Goal: Task Accomplishment & Management: Manage account settings

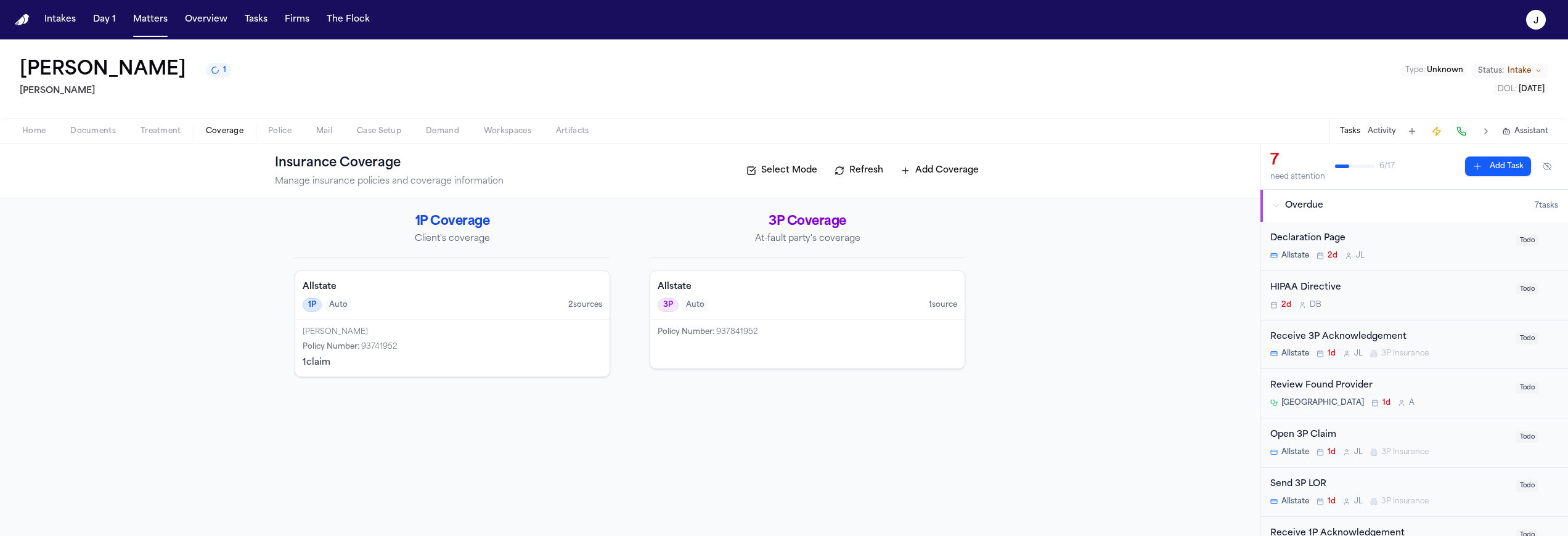
scroll to position [121, 0]
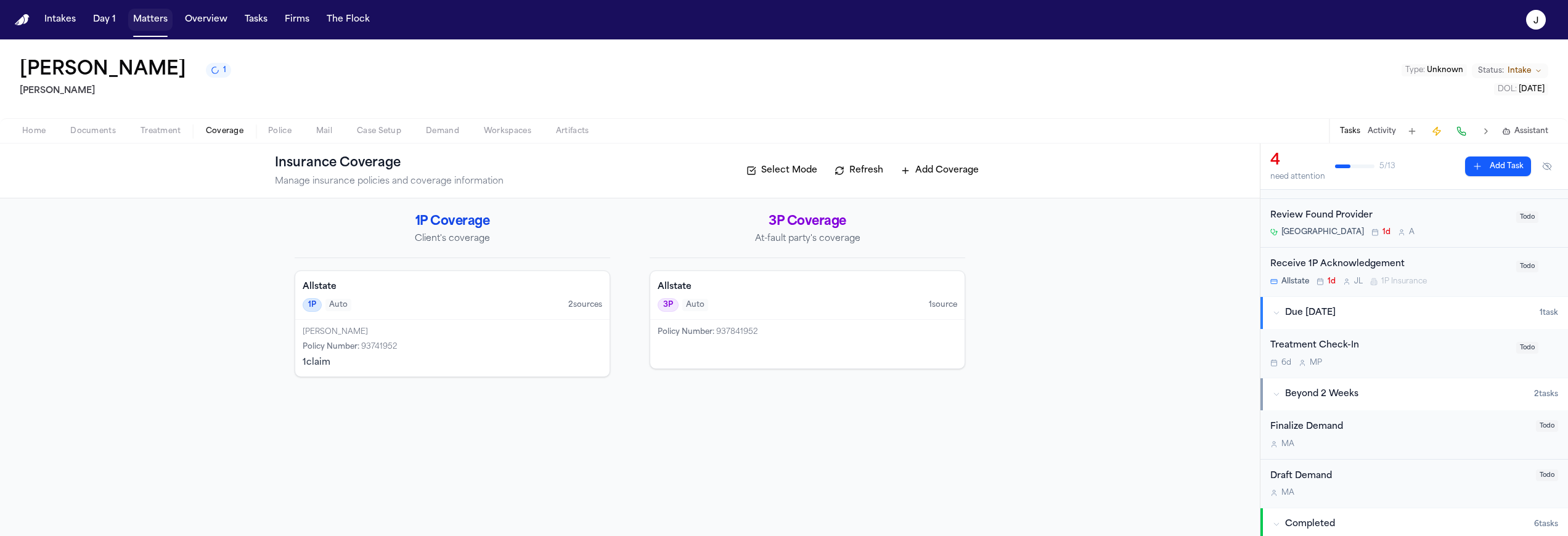
click at [148, 17] on button "Matters" at bounding box center [151, 20] width 45 height 22
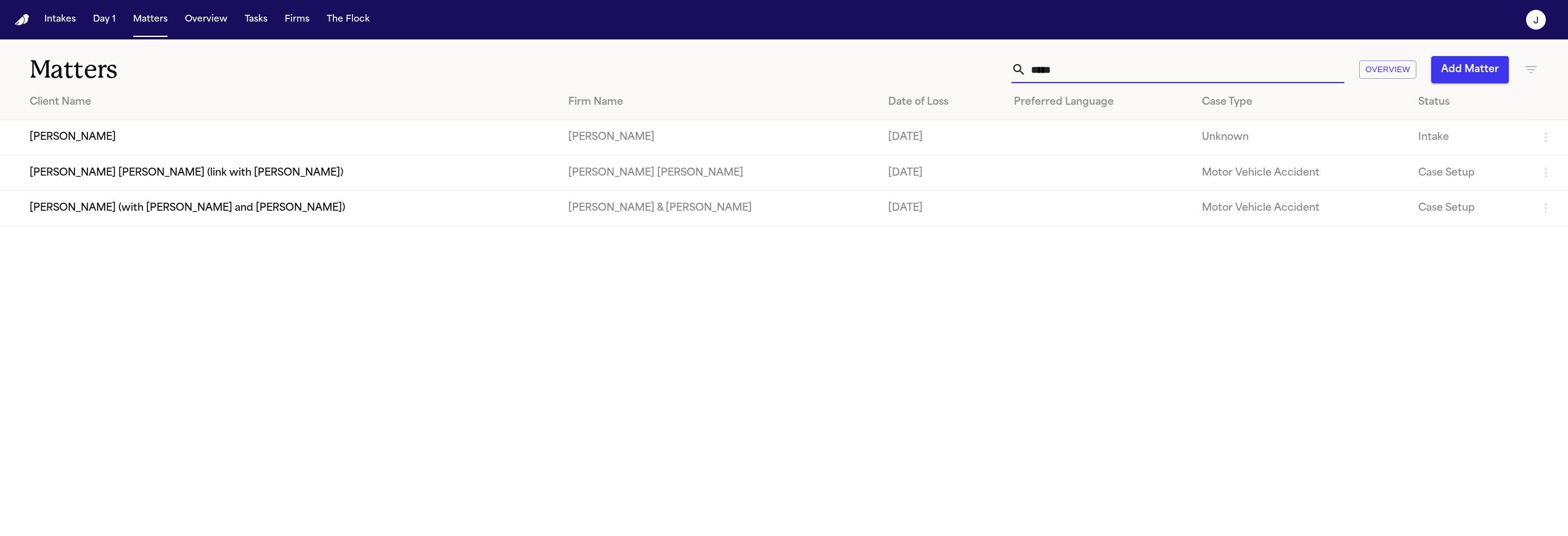
click at [1041, 77] on input "*****" at bounding box center [1186, 70] width 318 height 28
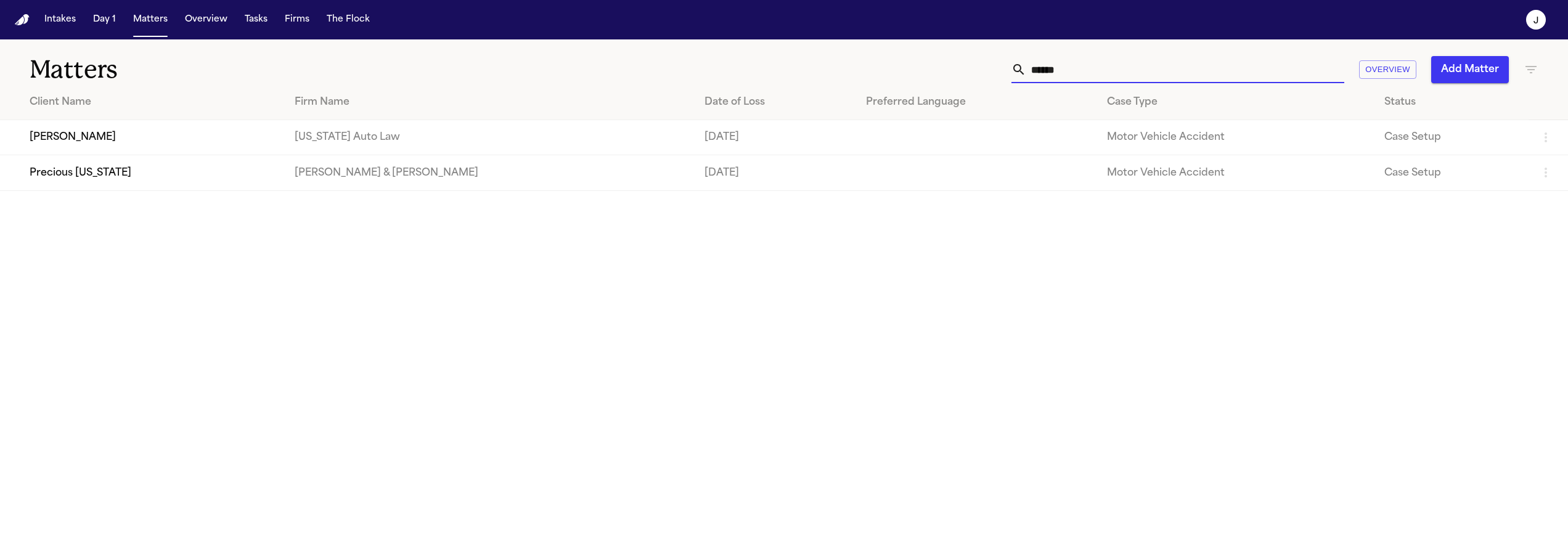
type input "******"
click at [149, 140] on td "[PERSON_NAME]" at bounding box center [142, 138] width 285 height 35
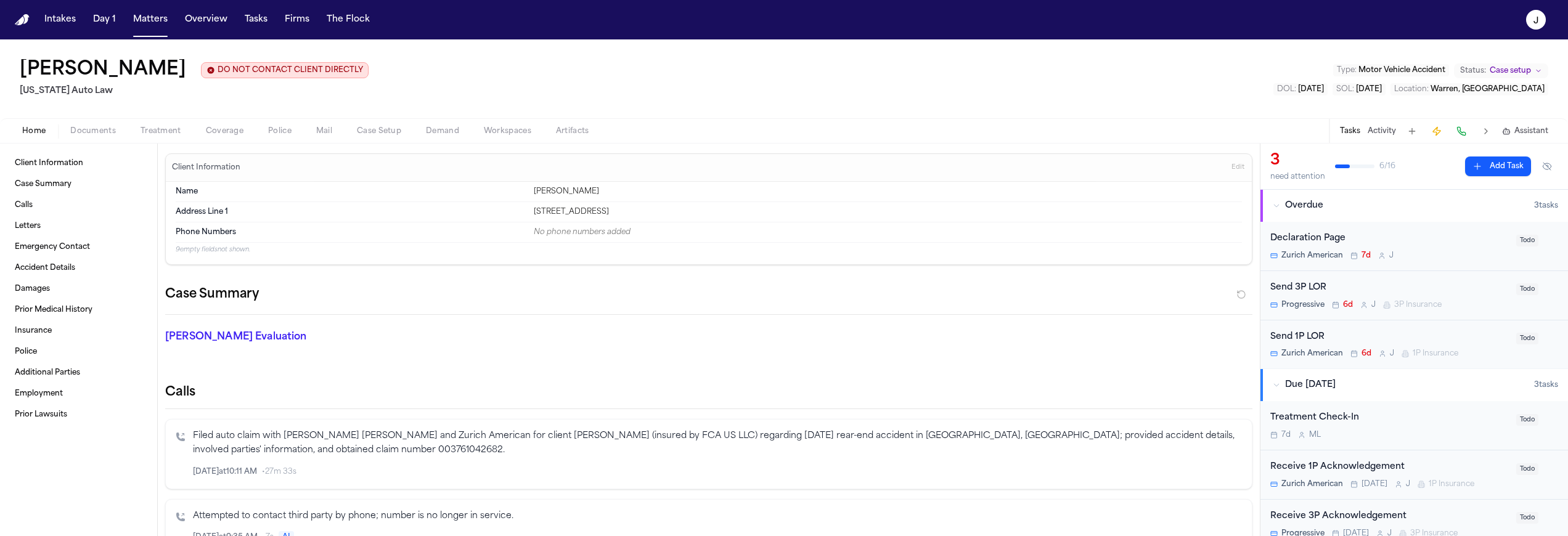
click at [223, 134] on span "Coverage" at bounding box center [225, 131] width 38 height 9
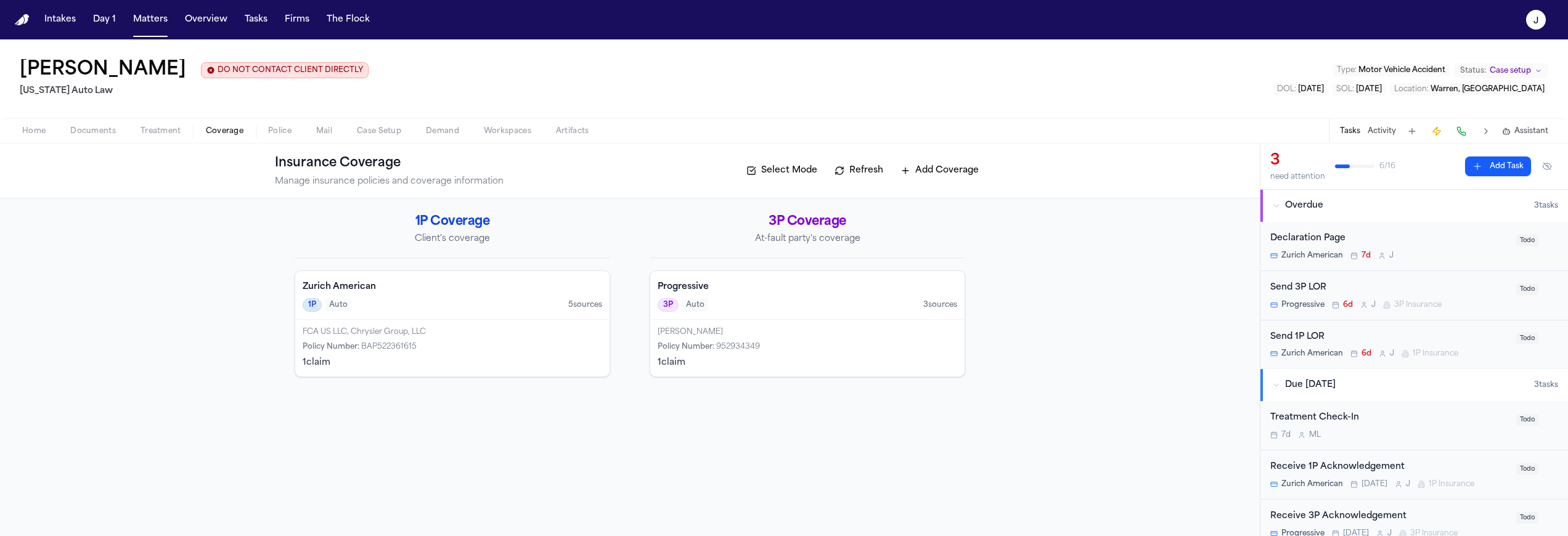
click at [45, 127] on span "Home" at bounding box center [34, 131] width 23 height 9
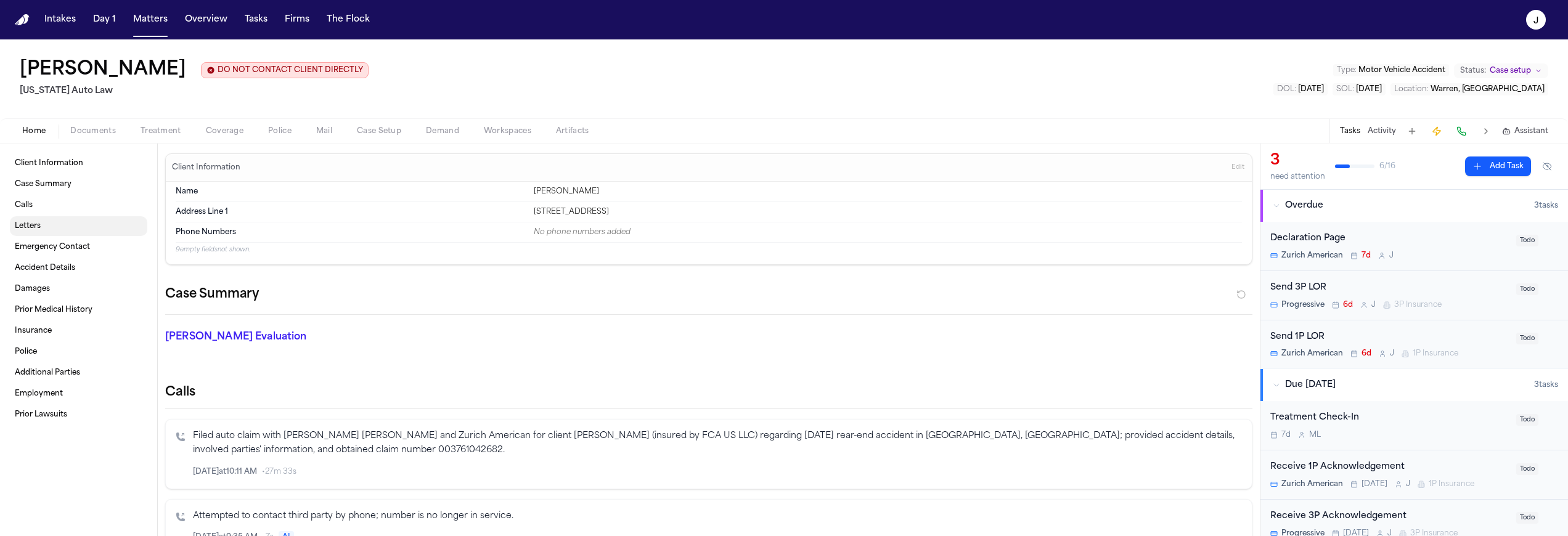
click at [58, 223] on link "Letters" at bounding box center [78, 225] width 138 height 20
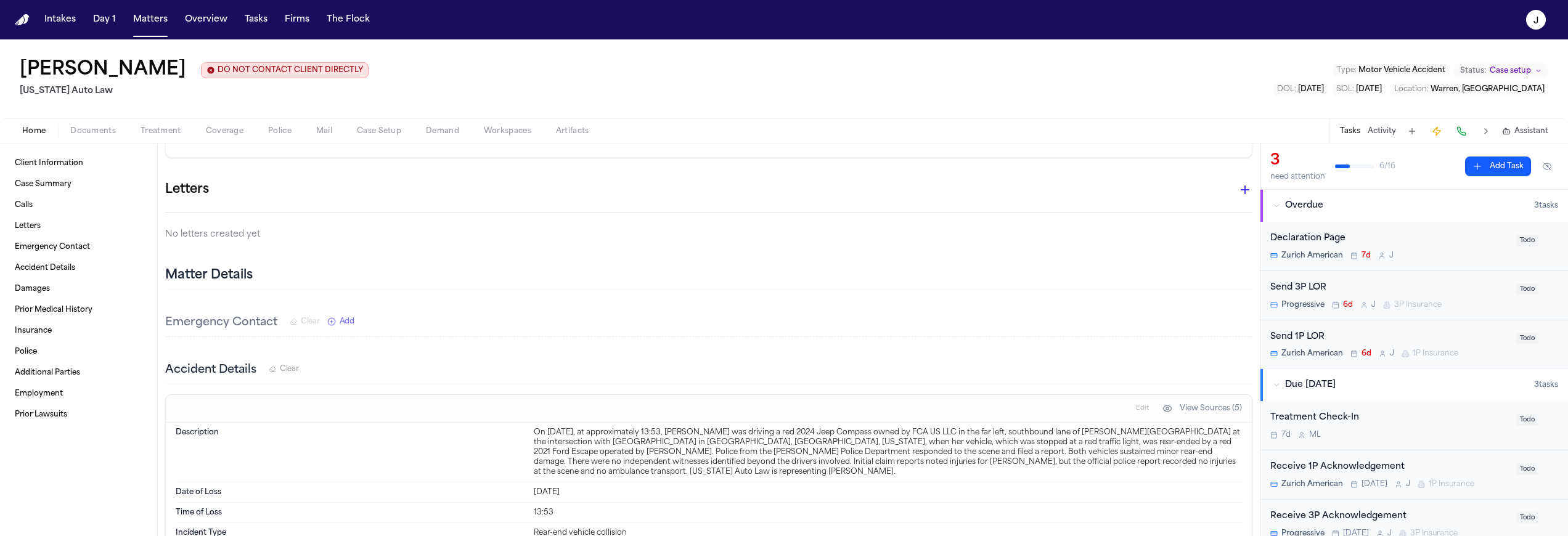
scroll to position [659, 0]
click at [1238, 196] on icon "button" at bounding box center [1244, 190] width 15 height 15
click at [1053, 535] on div at bounding box center [784, 536] width 1568 height 0
click at [105, 146] on div "Client Information Case Summary Calls Letters Emergency Contact Accident Detail…" at bounding box center [78, 340] width 157 height 392
click at [105, 133] on span "Documents" at bounding box center [93, 131] width 46 height 9
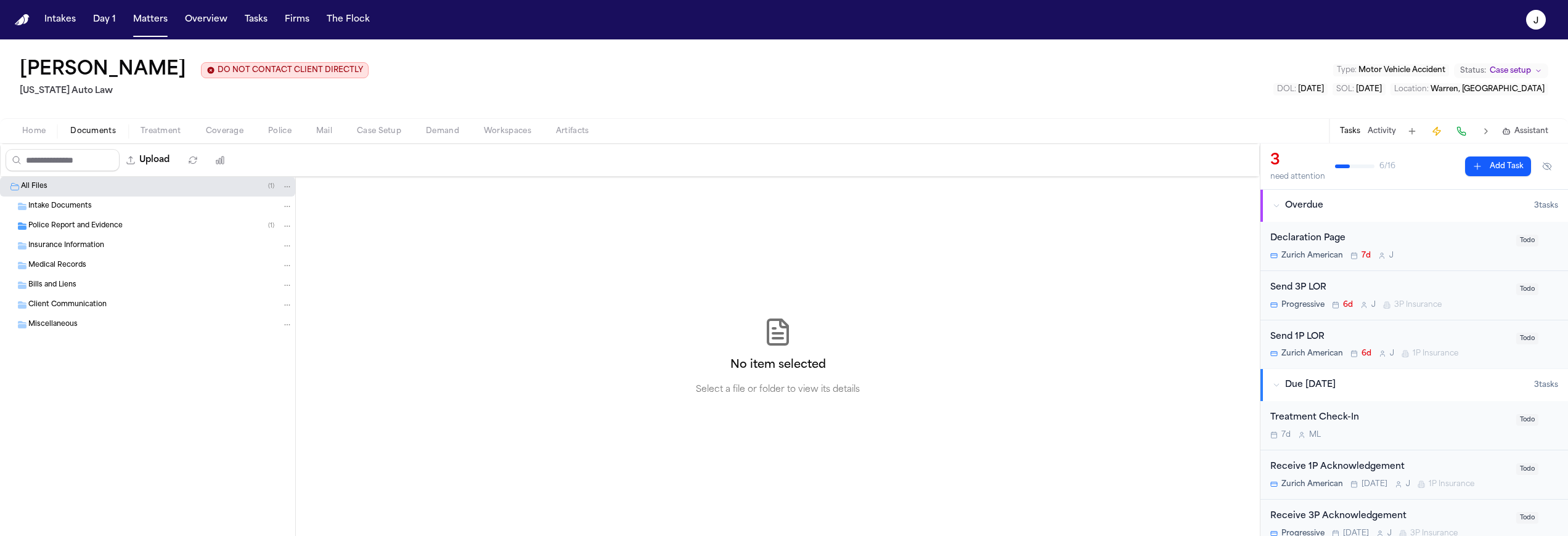
click at [73, 249] on span "Insurance Information" at bounding box center [66, 246] width 76 height 10
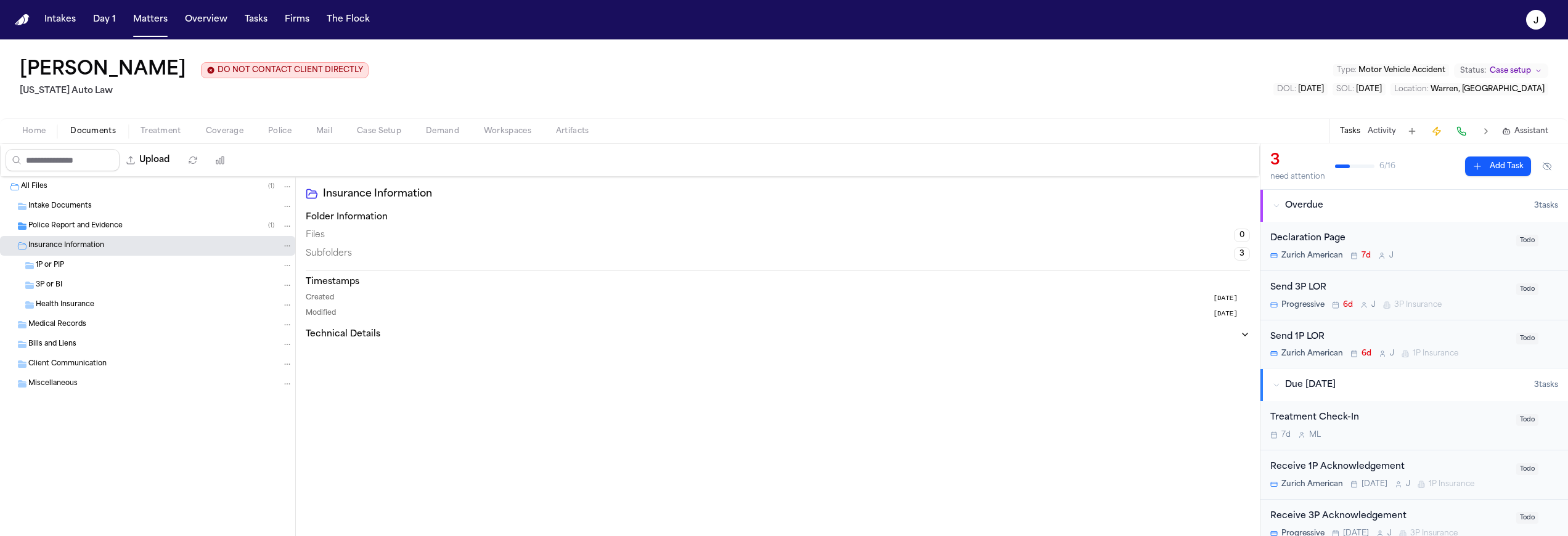
click at [73, 249] on span "Insurance Information" at bounding box center [66, 246] width 76 height 10
click at [32, 129] on span "Home" at bounding box center [34, 131] width 23 height 9
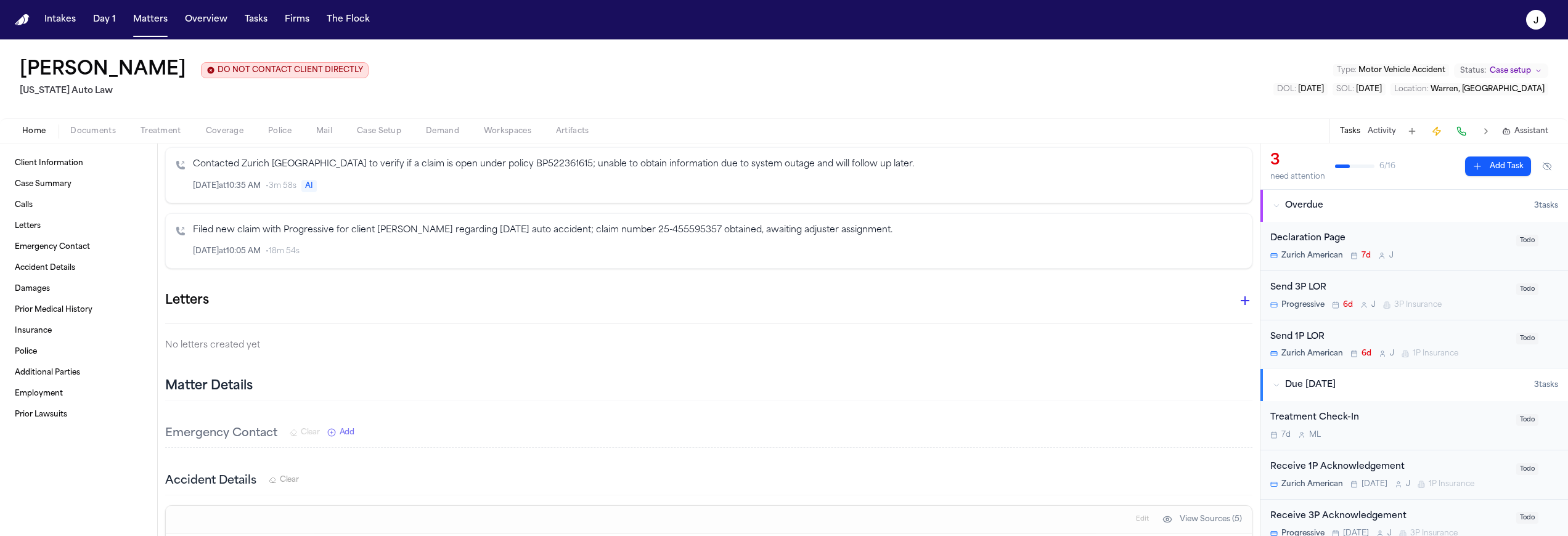
scroll to position [551, 0]
click at [1238, 305] on icon "button" at bounding box center [1244, 299] width 15 height 15
click at [1019, 535] on div "1P MAL" at bounding box center [784, 545] width 1568 height 20
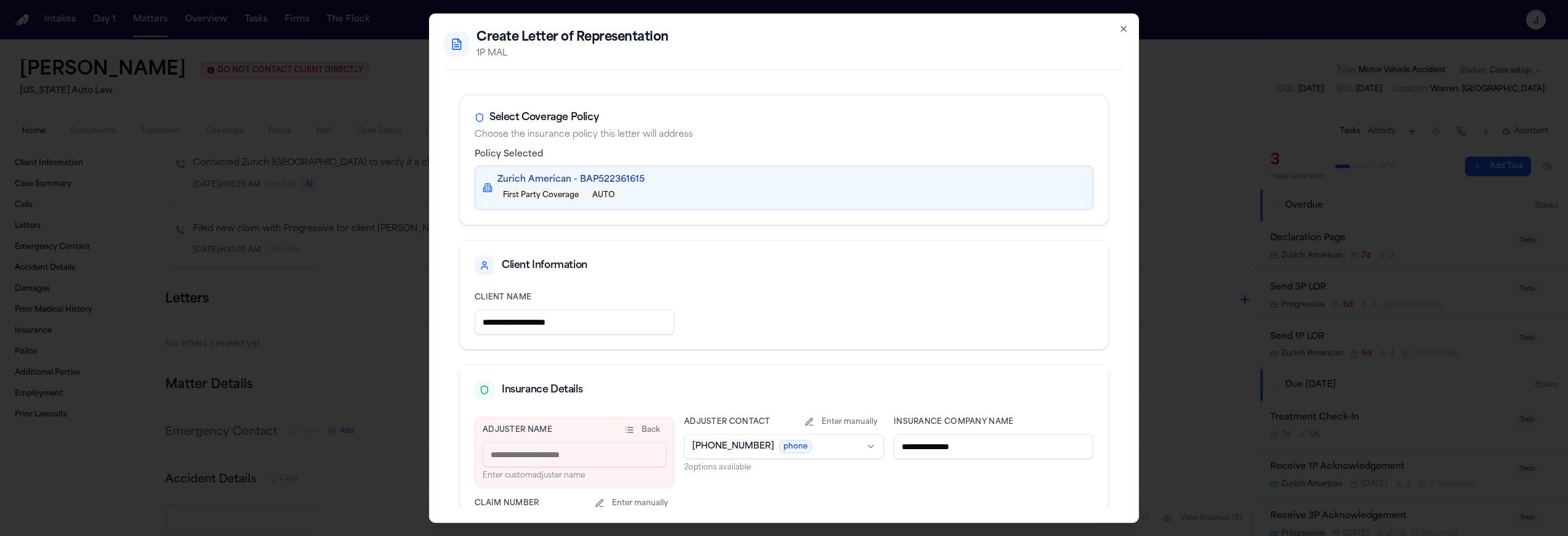
click at [1127, 31] on icon "button" at bounding box center [1124, 29] width 5 height 5
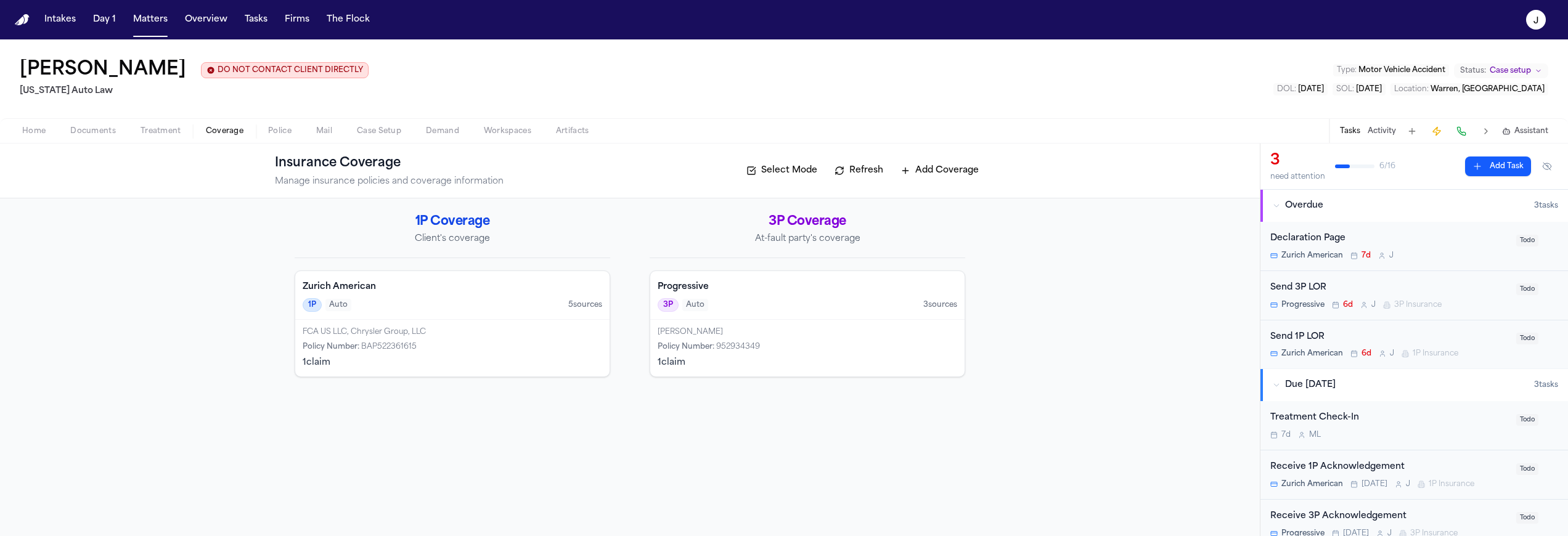
click at [231, 132] on span "Coverage" at bounding box center [225, 131] width 38 height 9
click at [507, 304] on div "1P Auto 5 source s" at bounding box center [453, 305] width 299 height 14
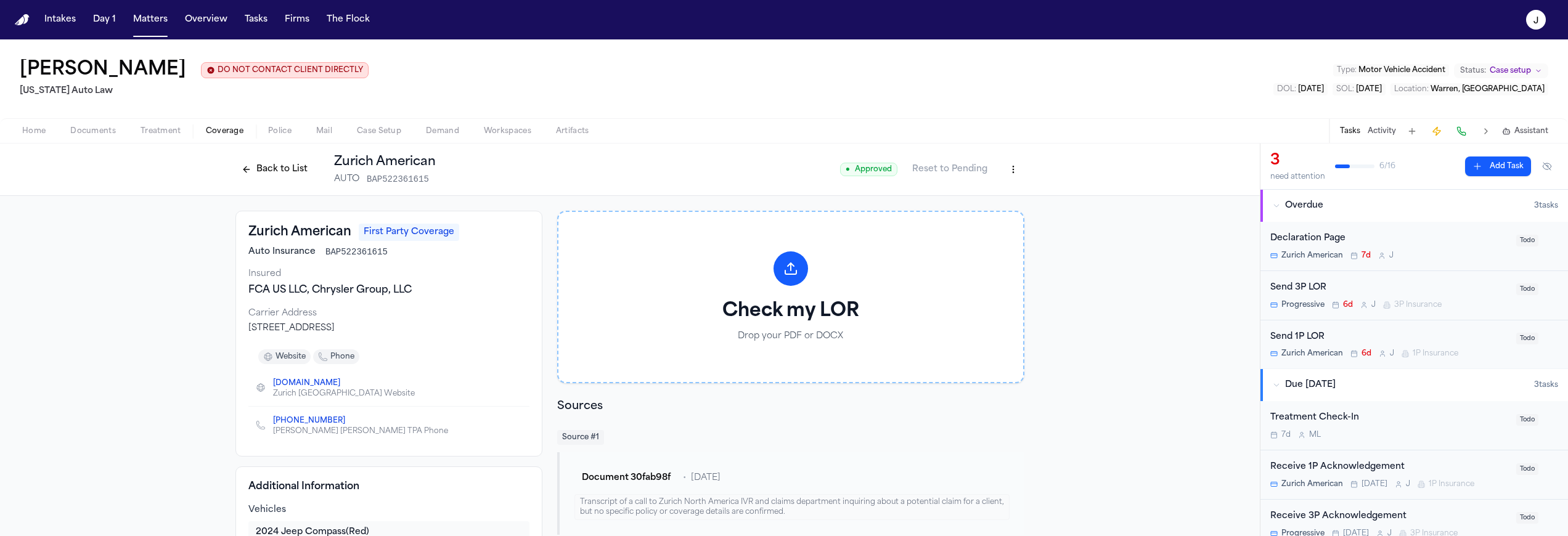
click at [253, 175] on button "Back to List" at bounding box center [275, 169] width 78 height 20
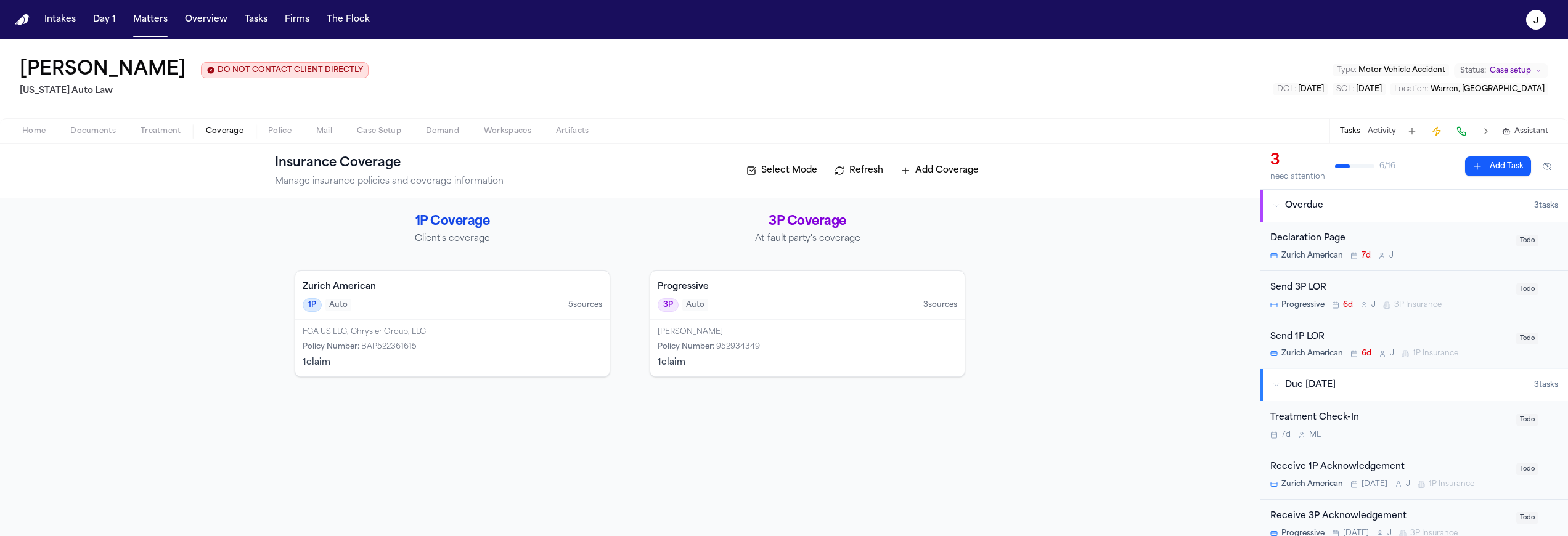
click at [42, 131] on span "Home" at bounding box center [34, 131] width 23 height 9
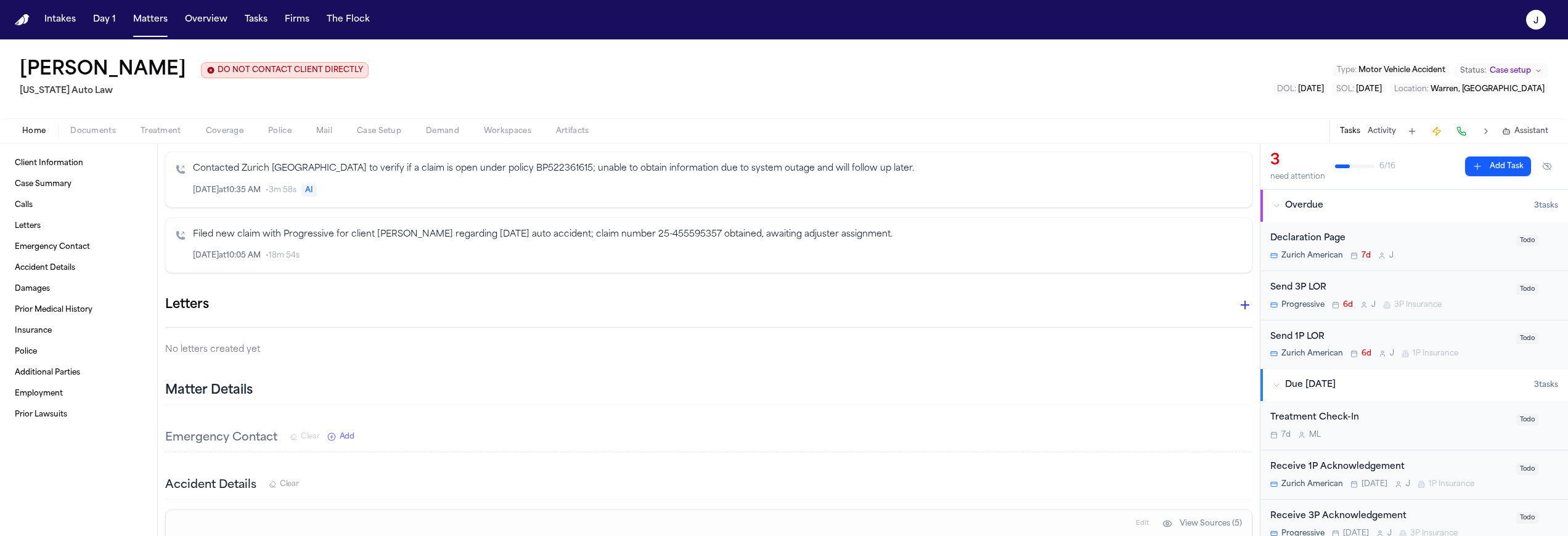
scroll to position [545, 0]
click at [1240, 307] on icon "button" at bounding box center [1244, 304] width 15 height 15
click at [1072, 535] on div "1P MAL" at bounding box center [784, 545] width 1568 height 20
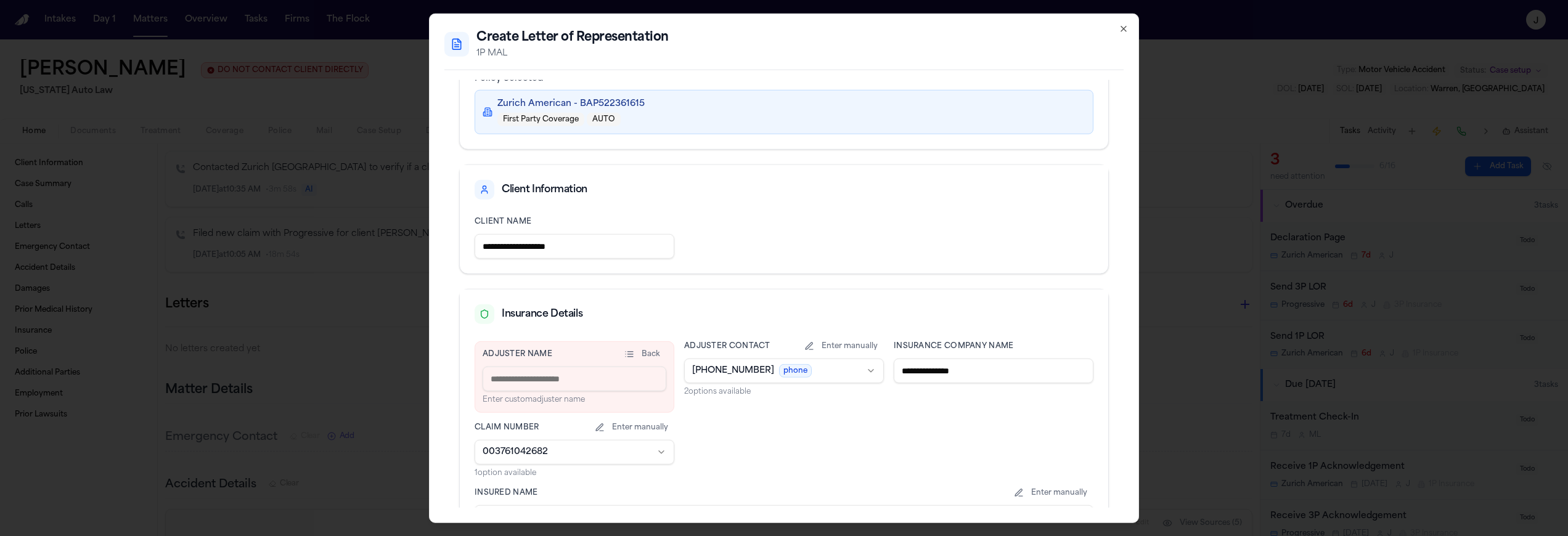
scroll to position [77, 0]
click at [510, 377] on input at bounding box center [574, 378] width 183 height 25
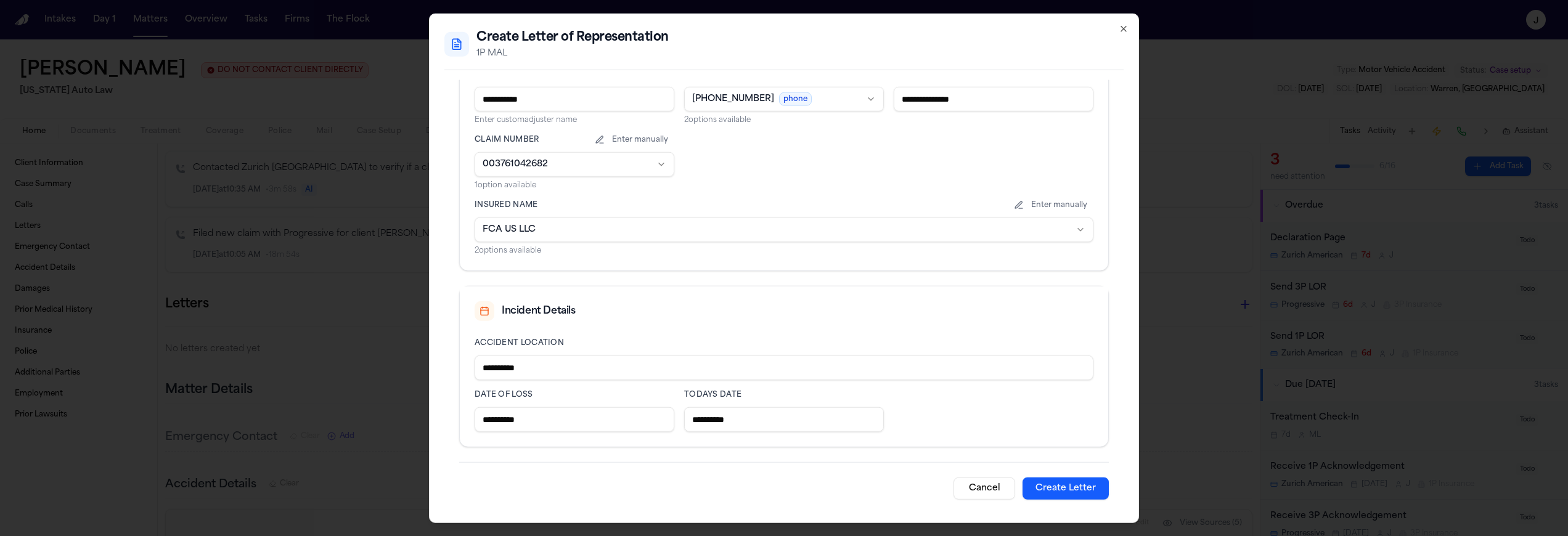
scroll to position [354, 0]
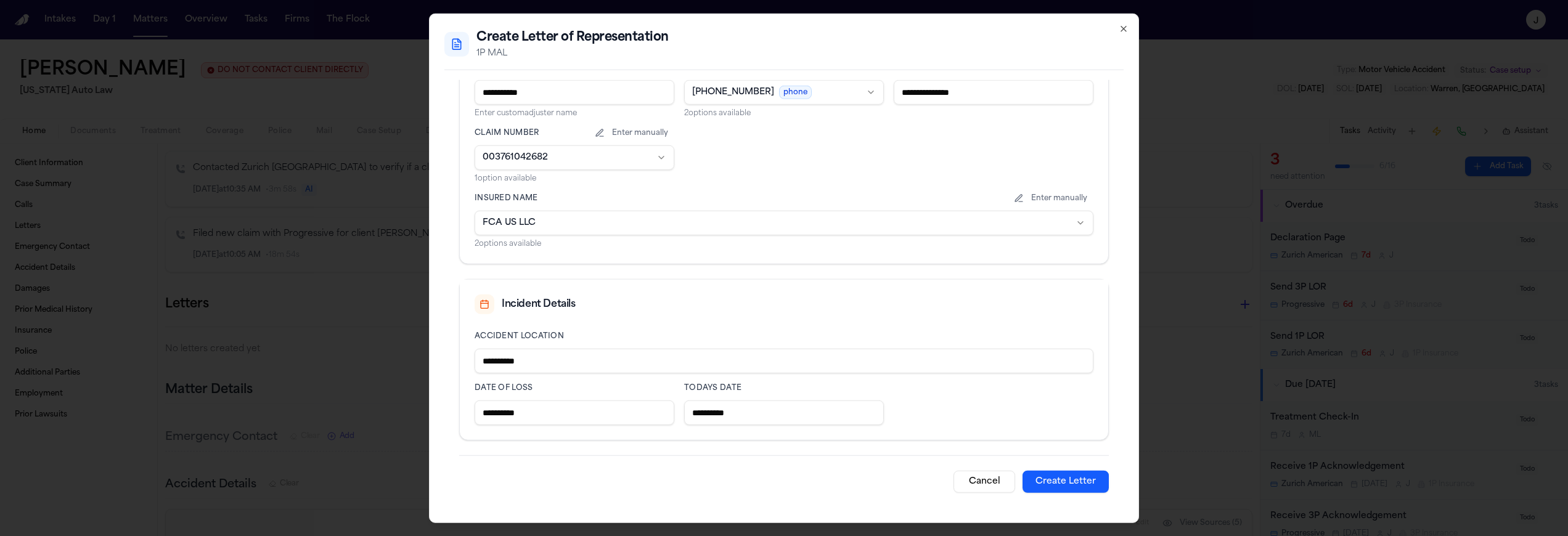
type input "**********"
click at [1061, 483] on button "Create Letter" at bounding box center [1065, 482] width 86 height 22
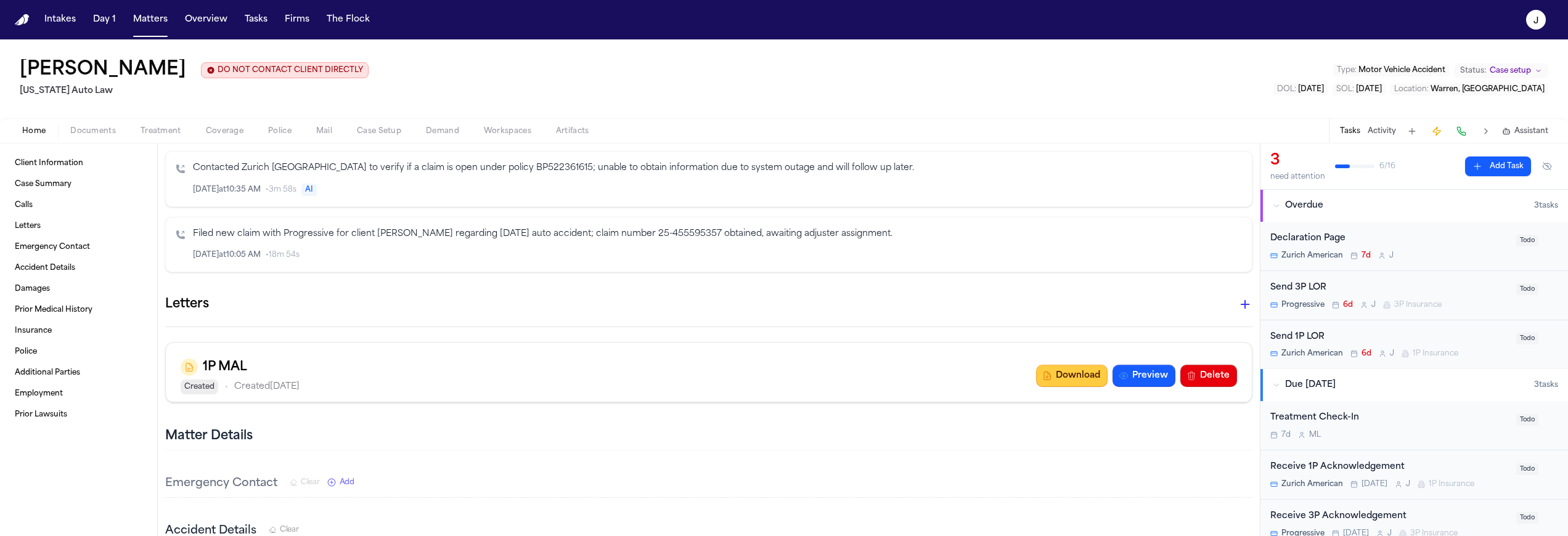
click at [1044, 379] on icon "button" at bounding box center [1046, 376] width 6 height 8
click at [1238, 307] on icon "button" at bounding box center [1244, 304] width 15 height 15
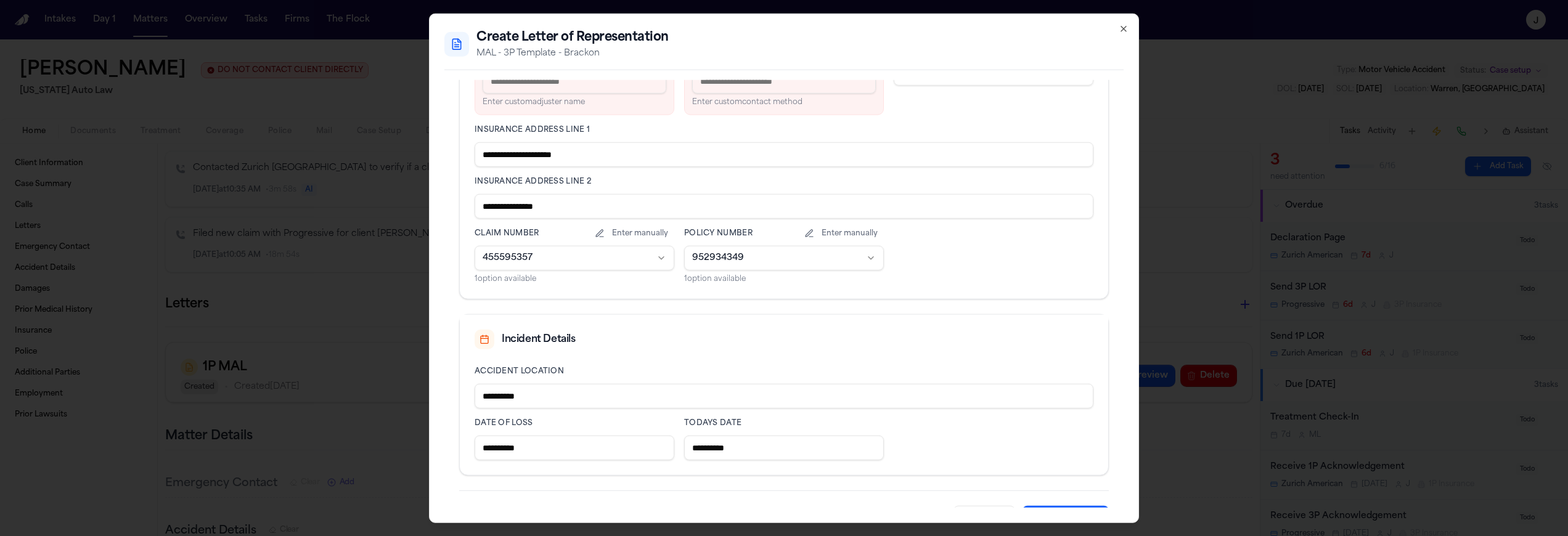
scroll to position [409, 0]
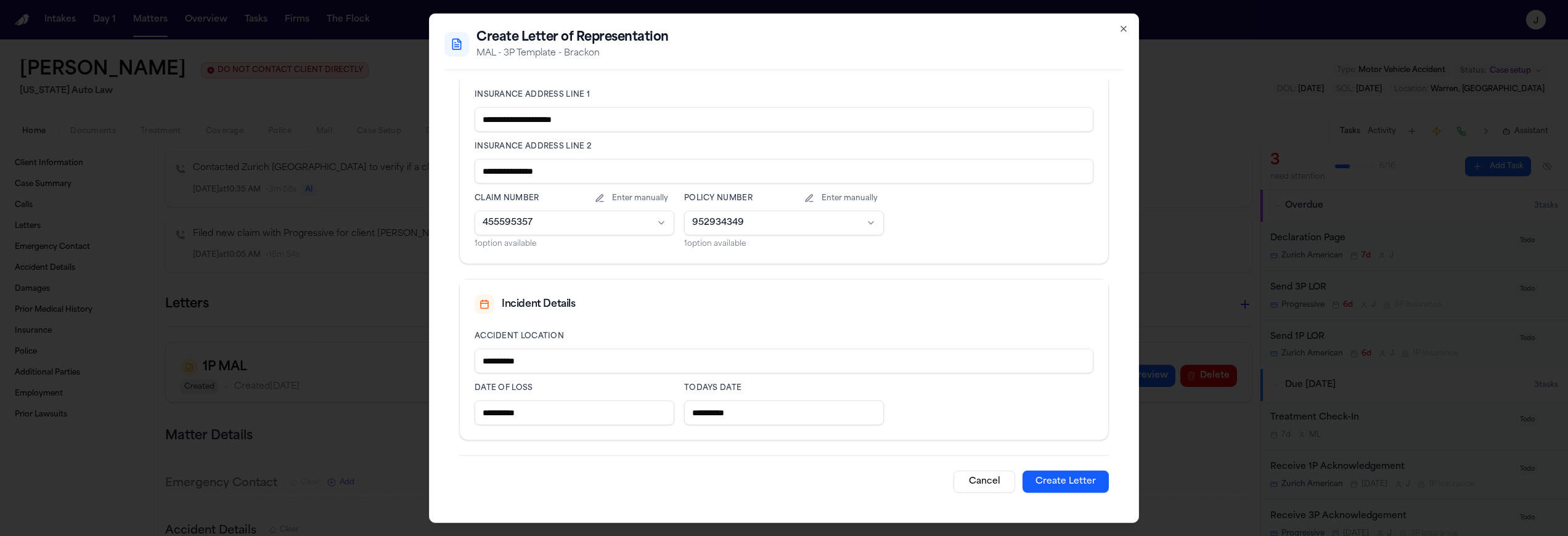
click at [974, 488] on button "Cancel" at bounding box center [985, 482] width 62 height 22
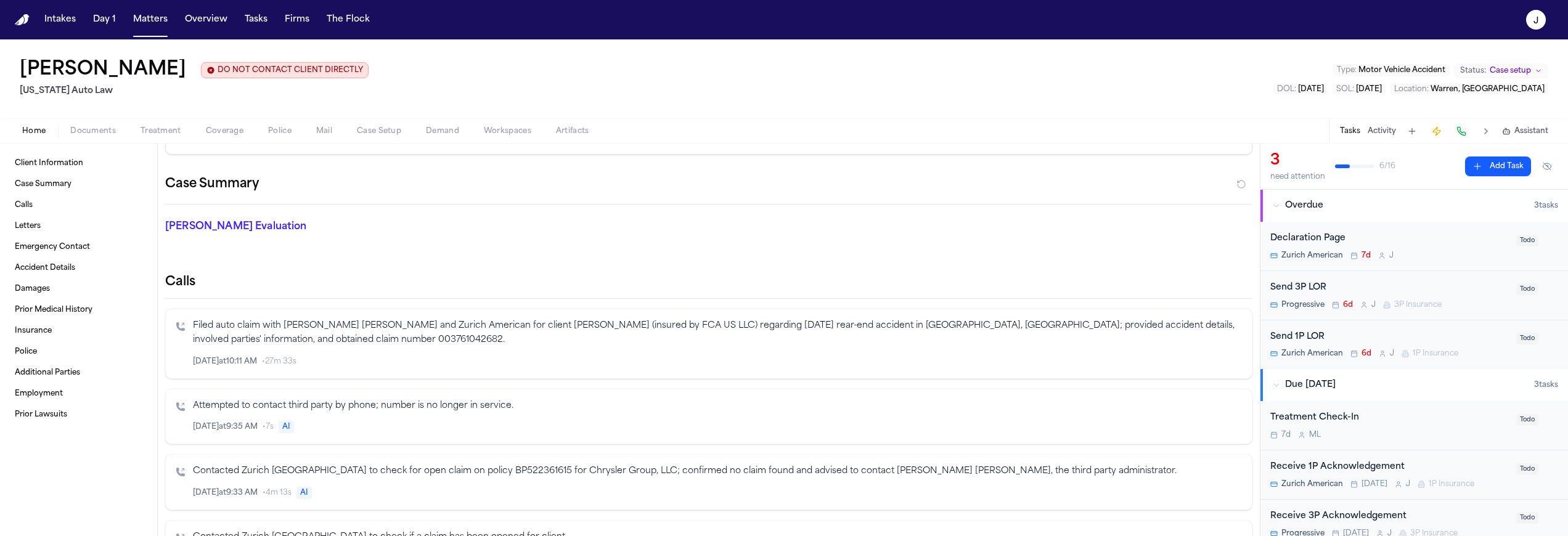
scroll to position [46, 0]
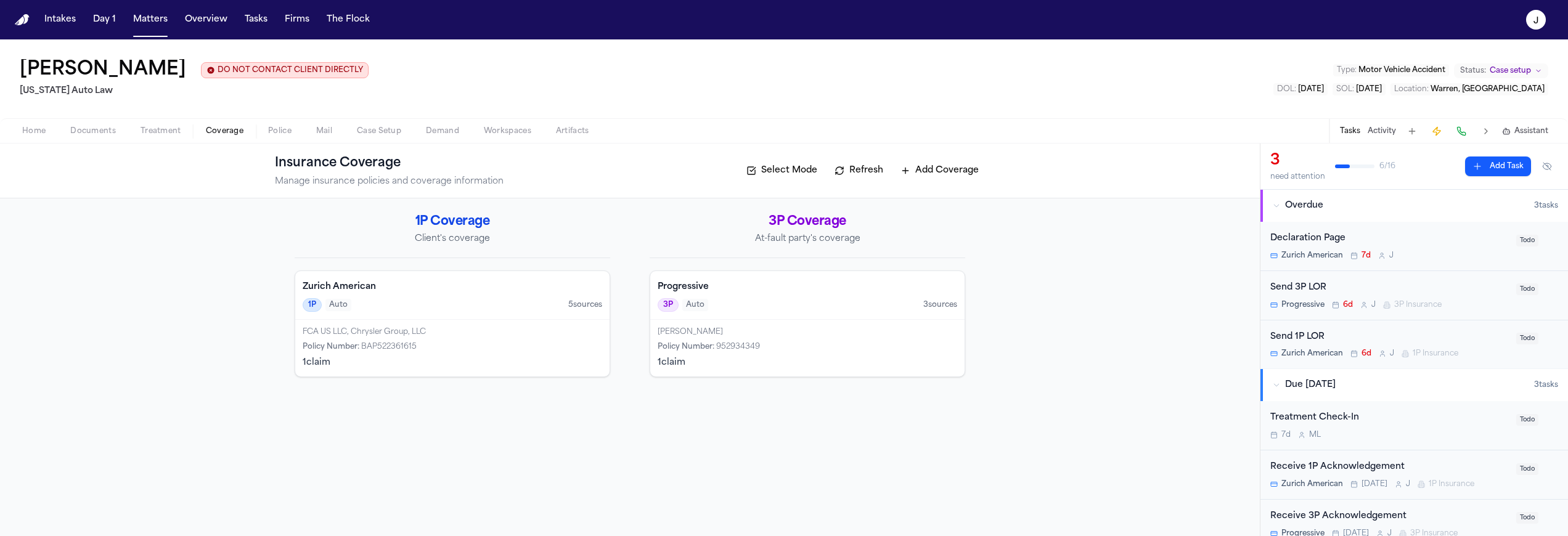
click at [229, 133] on span "Coverage" at bounding box center [225, 131] width 38 height 9
click at [814, 308] on div "3P Auto 3 source s" at bounding box center [807, 305] width 299 height 14
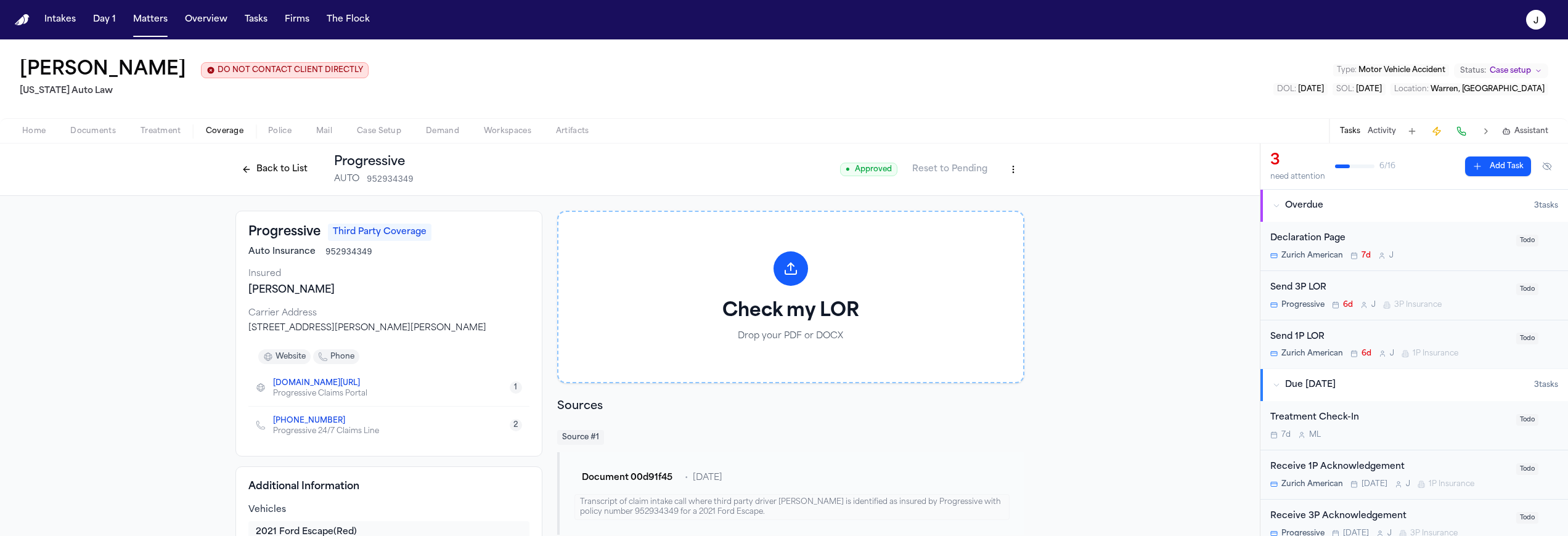
click at [1461, 132] on button at bounding box center [1461, 132] width 17 height 17
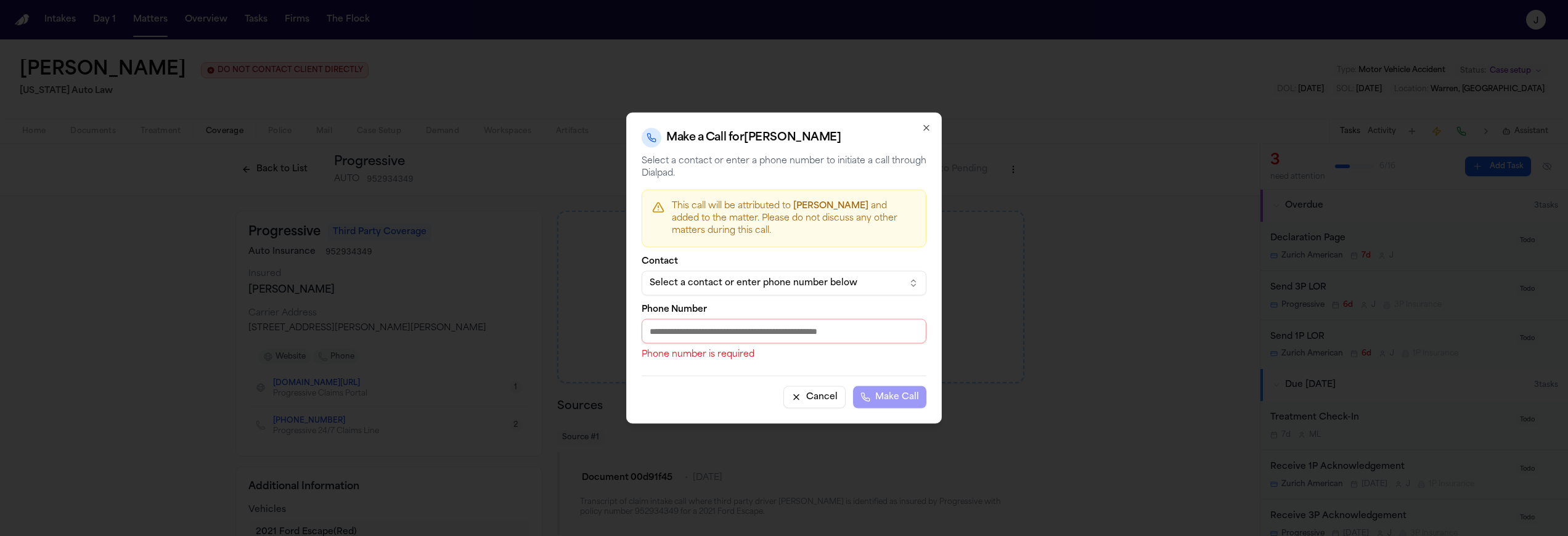
click at [716, 286] on div "Select a contact or enter phone number below" at bounding box center [774, 283] width 249 height 12
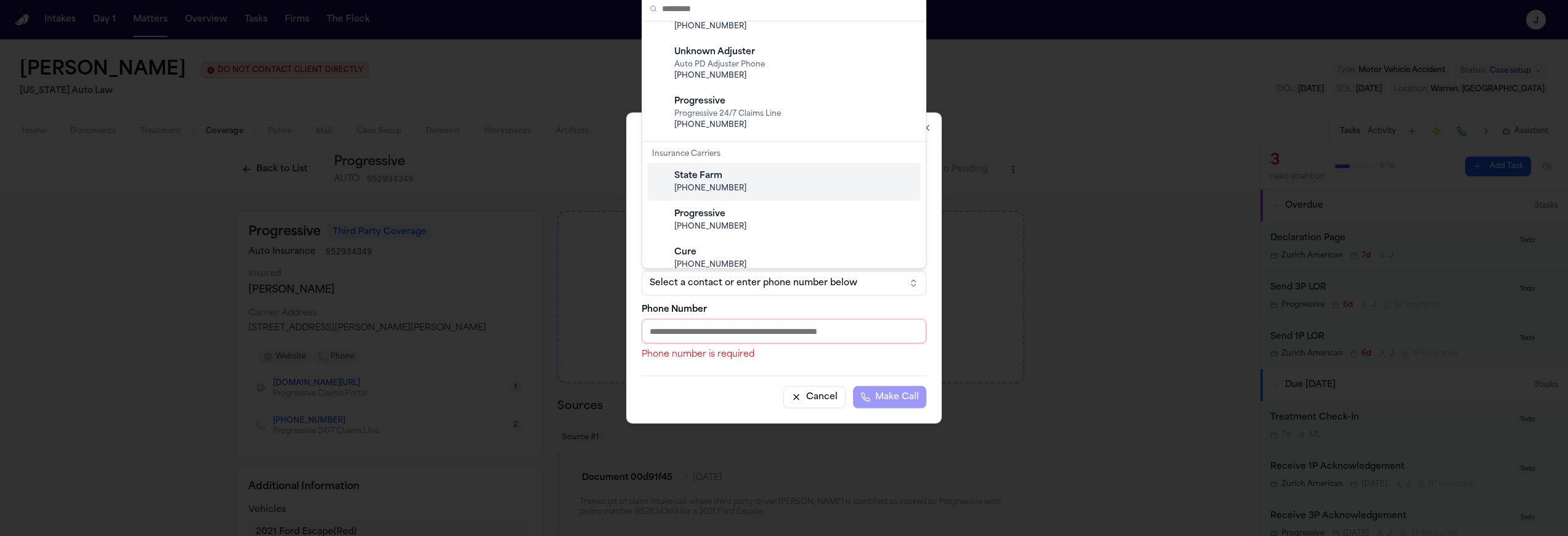
scroll to position [83, 0]
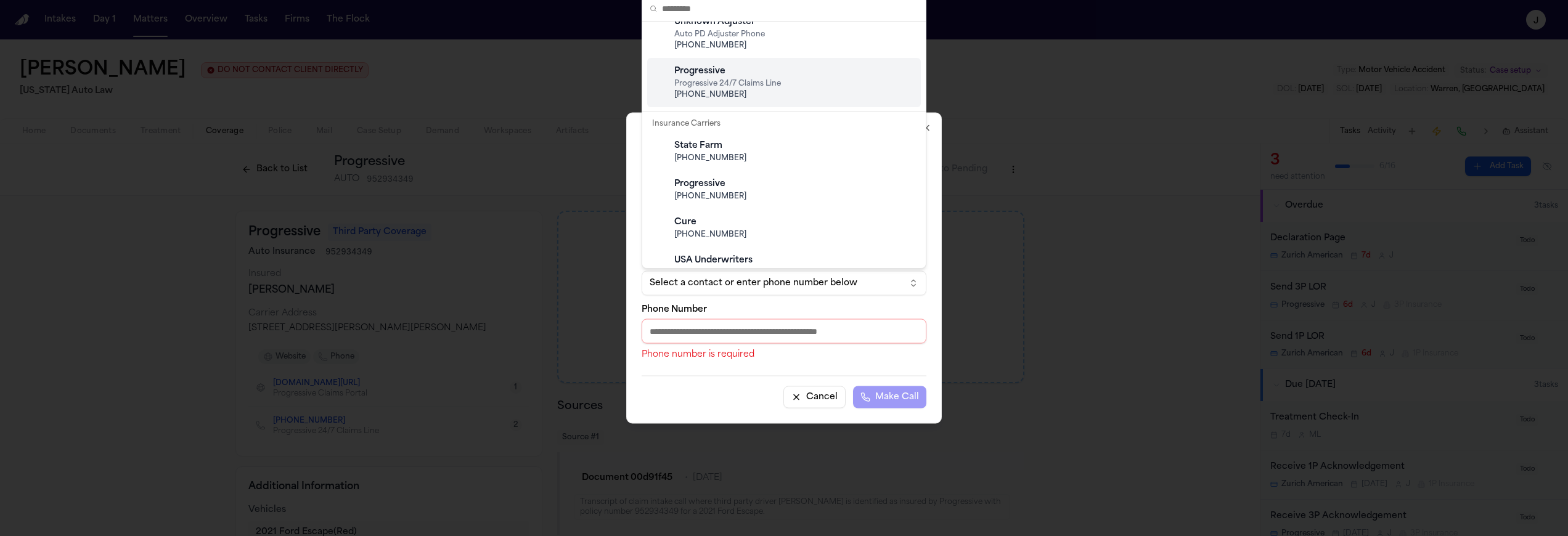
click at [737, 90] on span "[PHONE_NUMBER]" at bounding box center [794, 95] width 239 height 9
type input "**********"
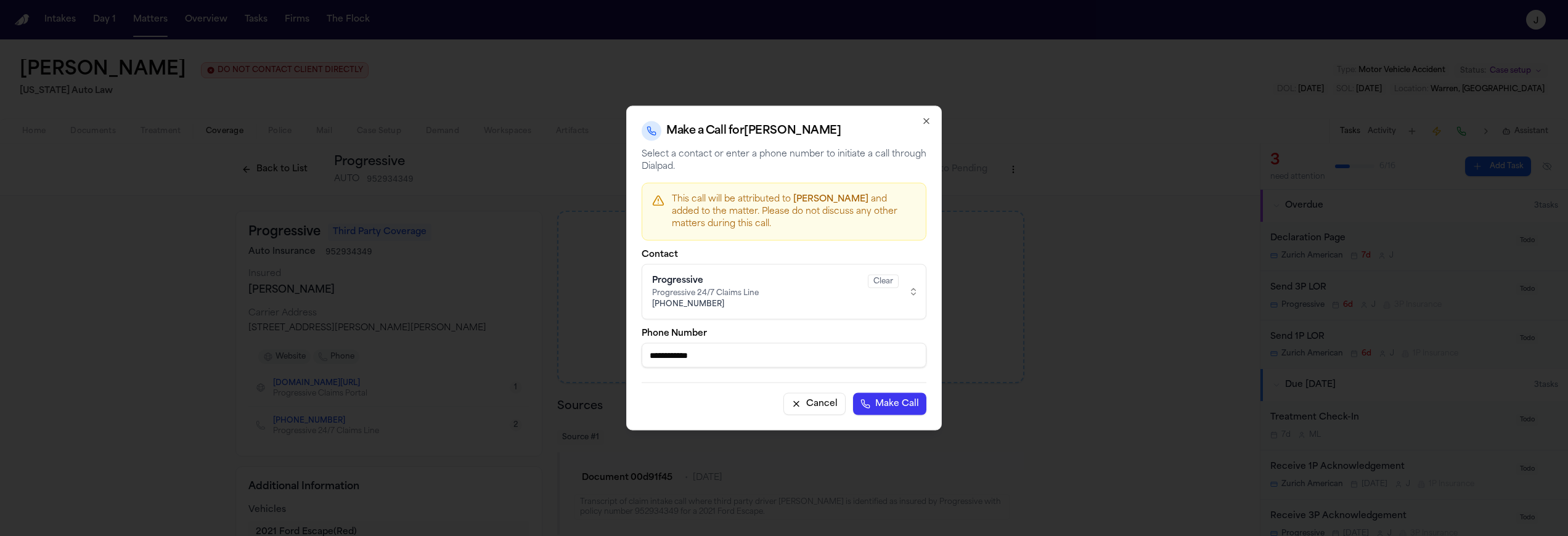
click at [813, 400] on button "Cancel" at bounding box center [814, 404] width 62 height 22
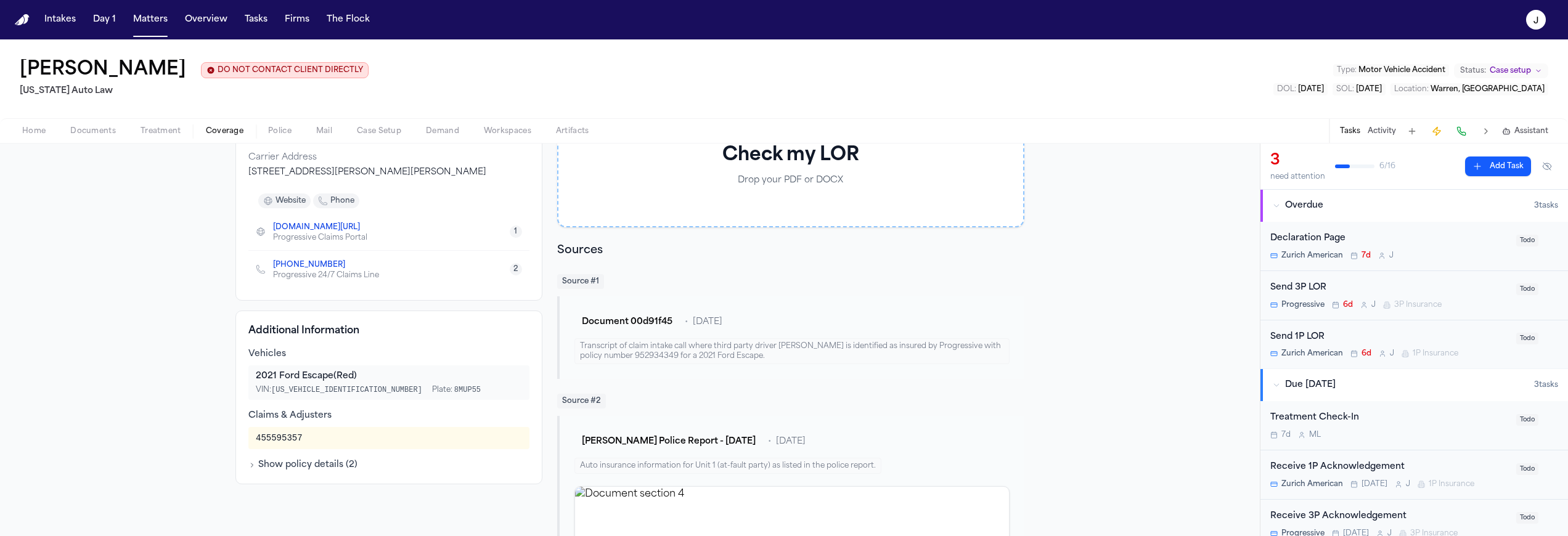
scroll to position [149, 0]
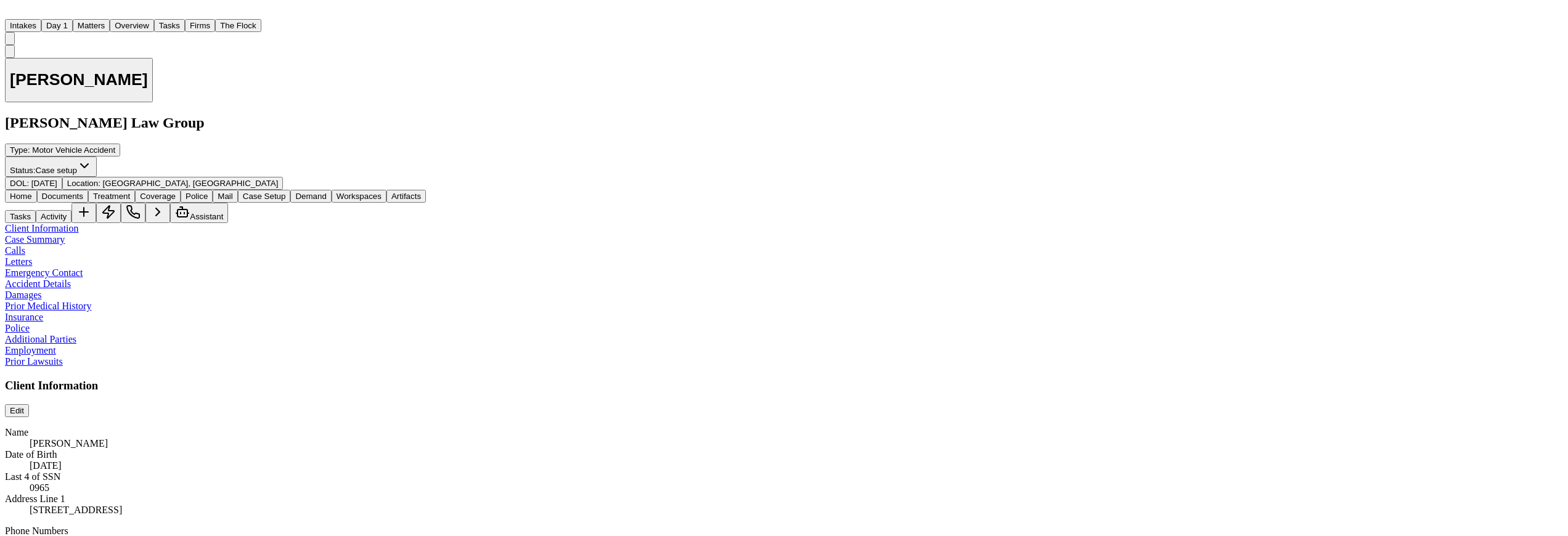
scroll to position [724, 0]
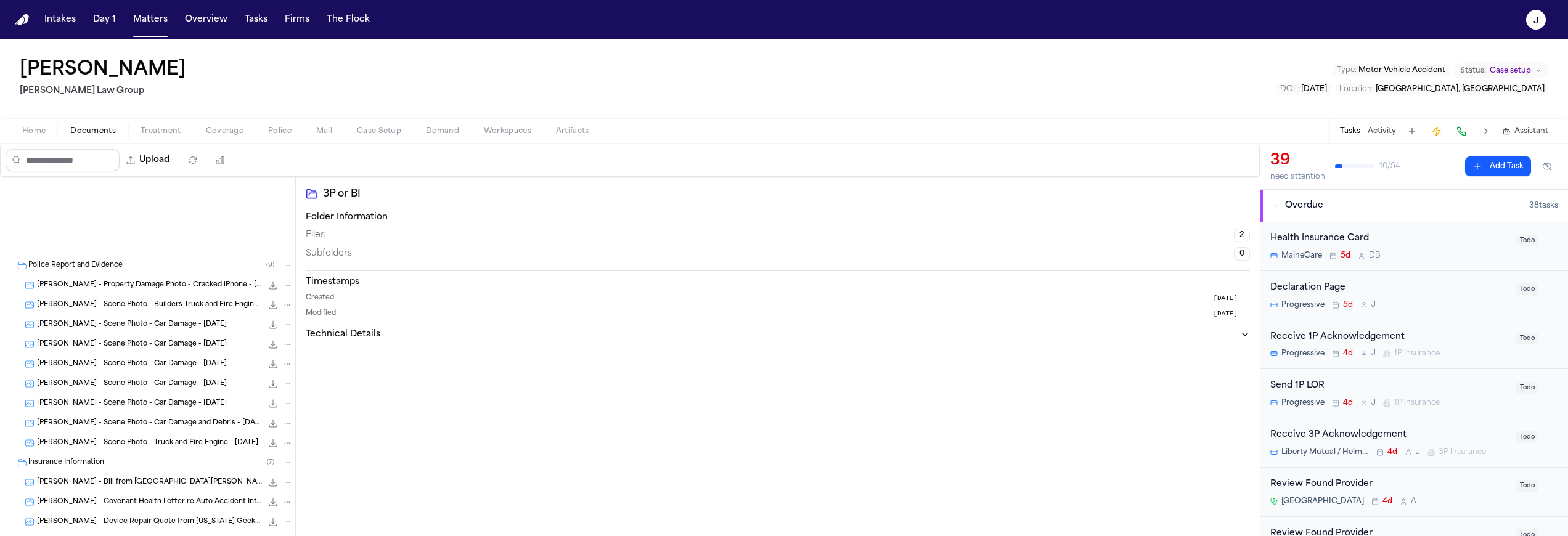
scroll to position [187, 0]
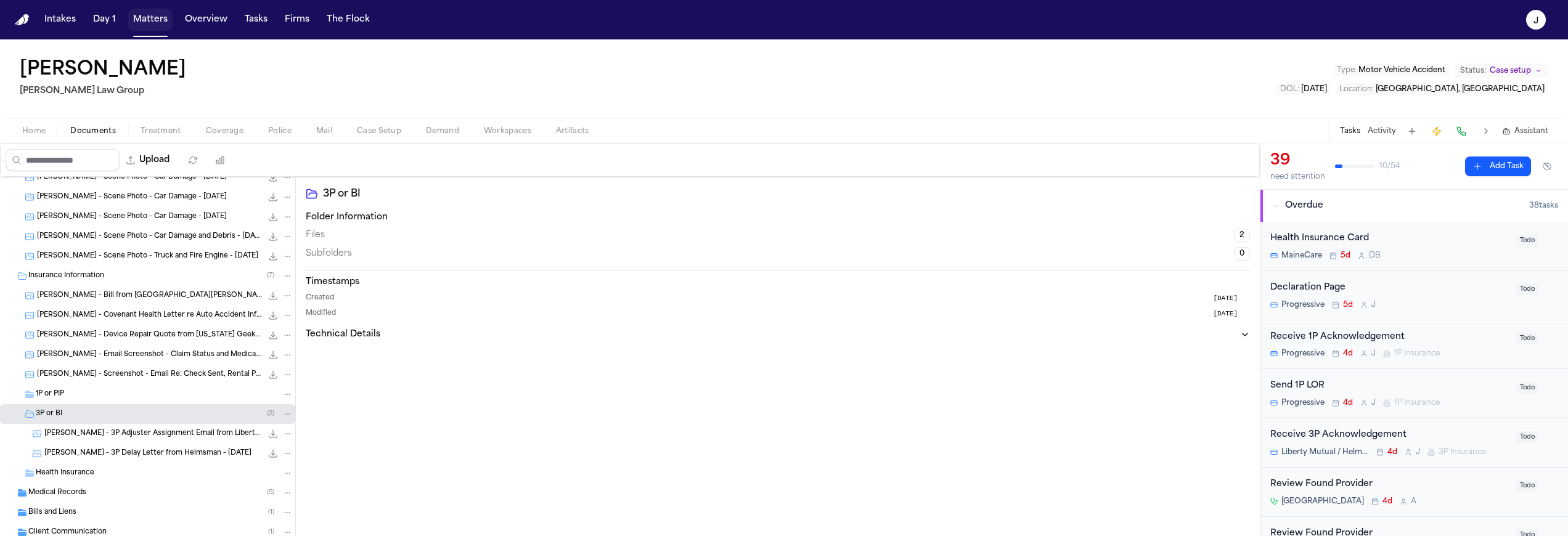
click at [151, 28] on button "Matters" at bounding box center [151, 20] width 45 height 22
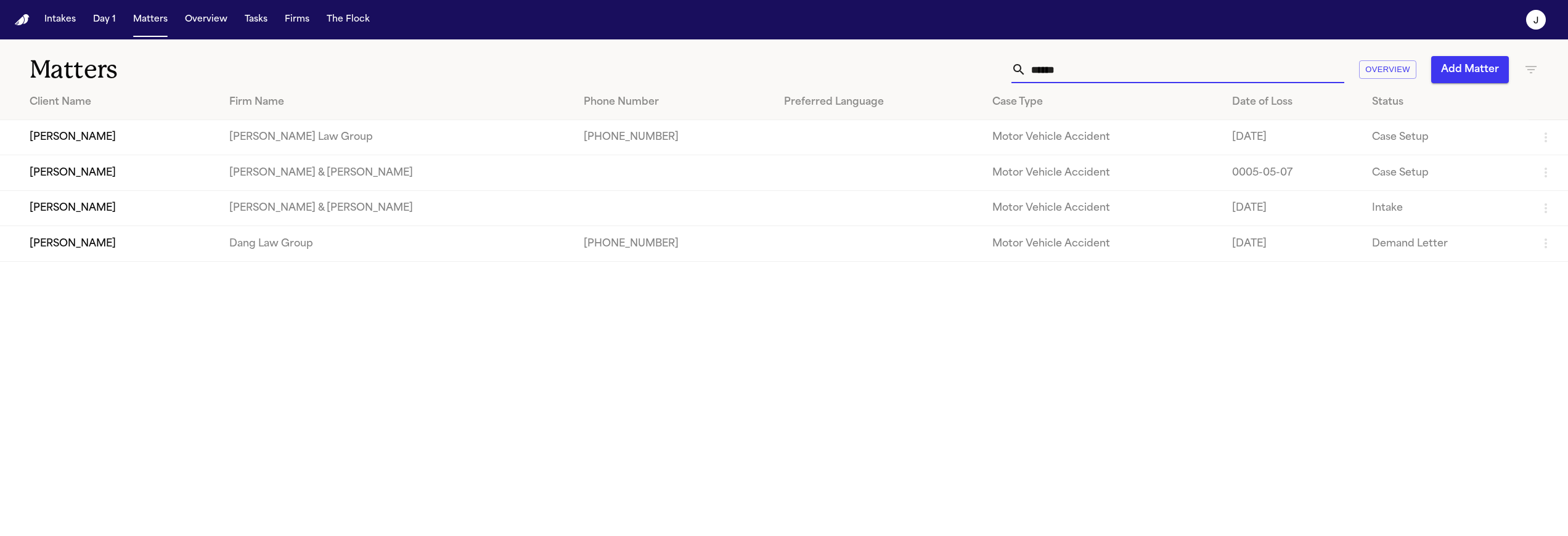
click at [1116, 76] on input "******" at bounding box center [1186, 70] width 318 height 28
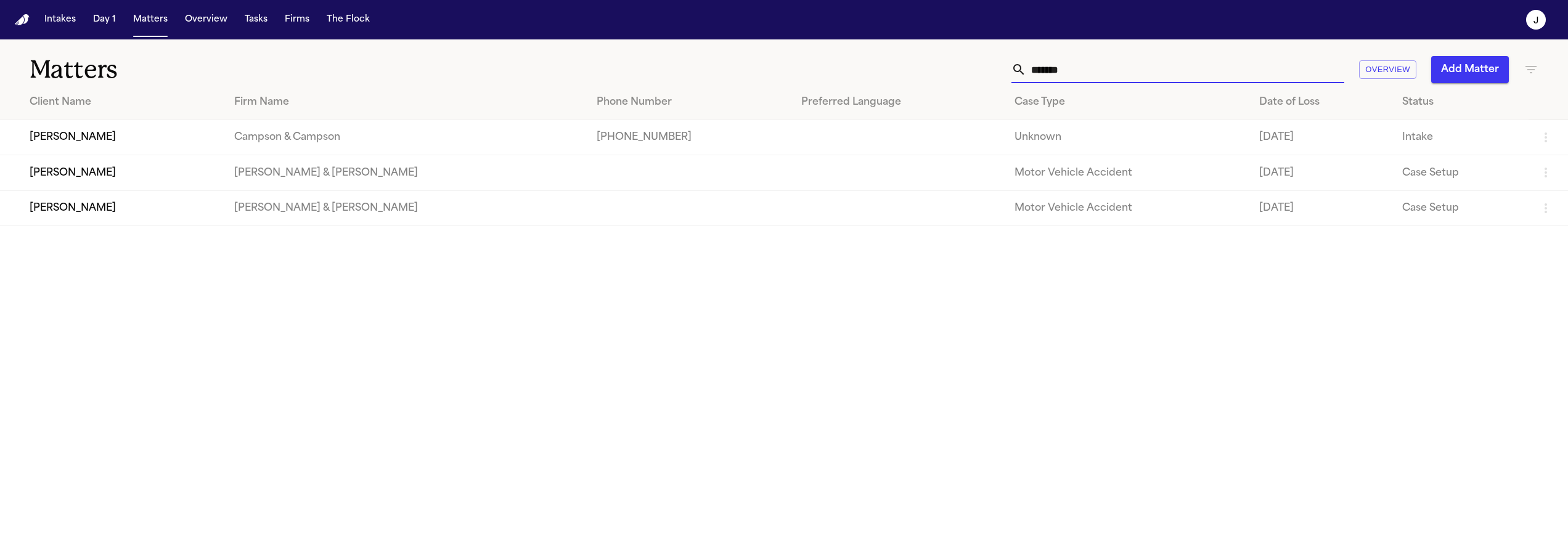
type input "******"
click at [127, 139] on td "[PERSON_NAME]" at bounding box center [112, 138] width 225 height 35
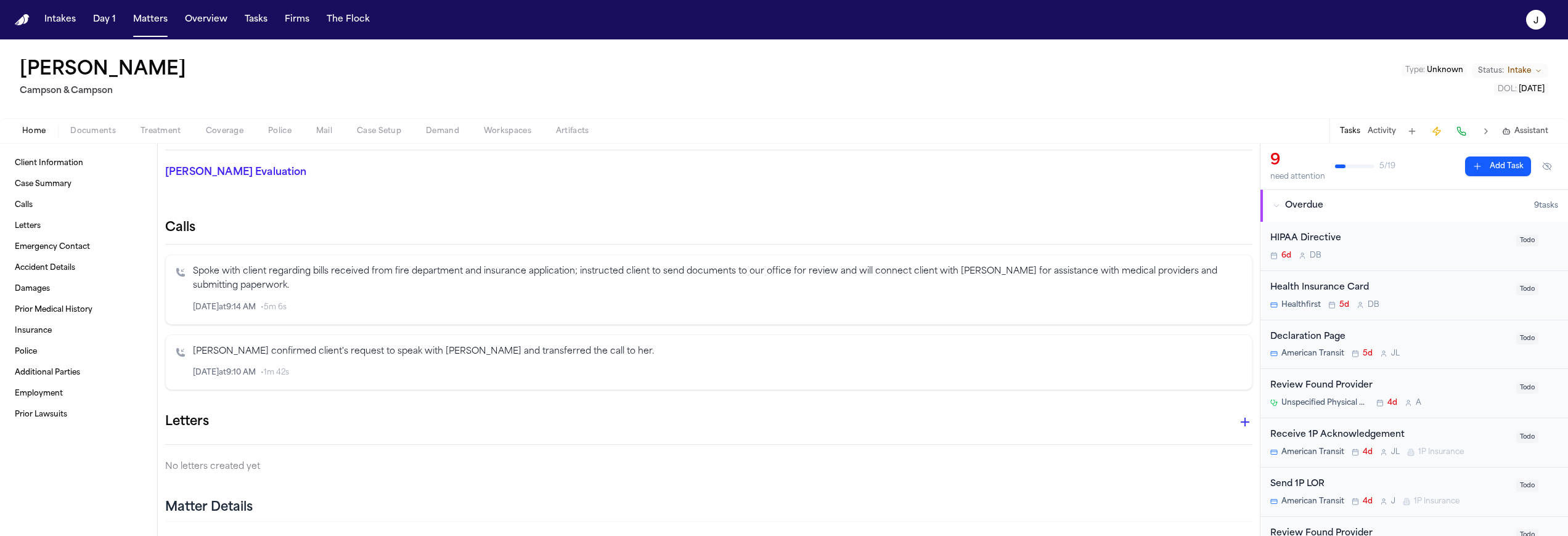
scroll to position [207, 0]
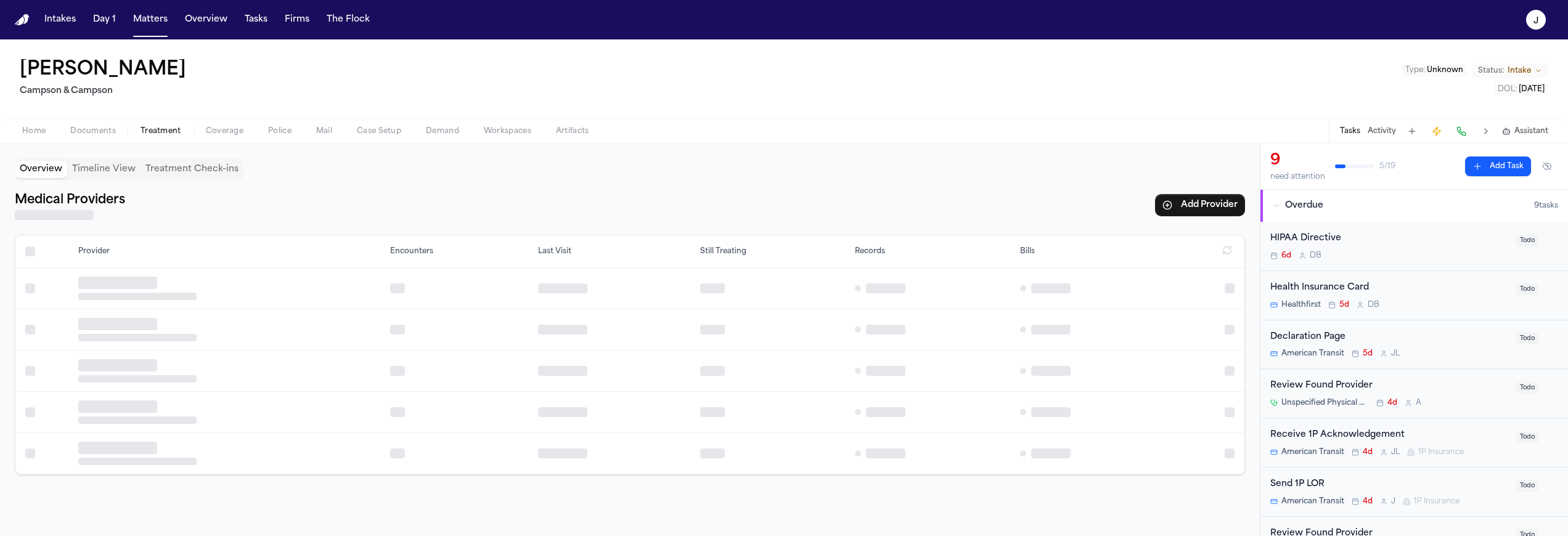
click at [179, 126] on span "Treatment" at bounding box center [160, 131] width 40 height 9
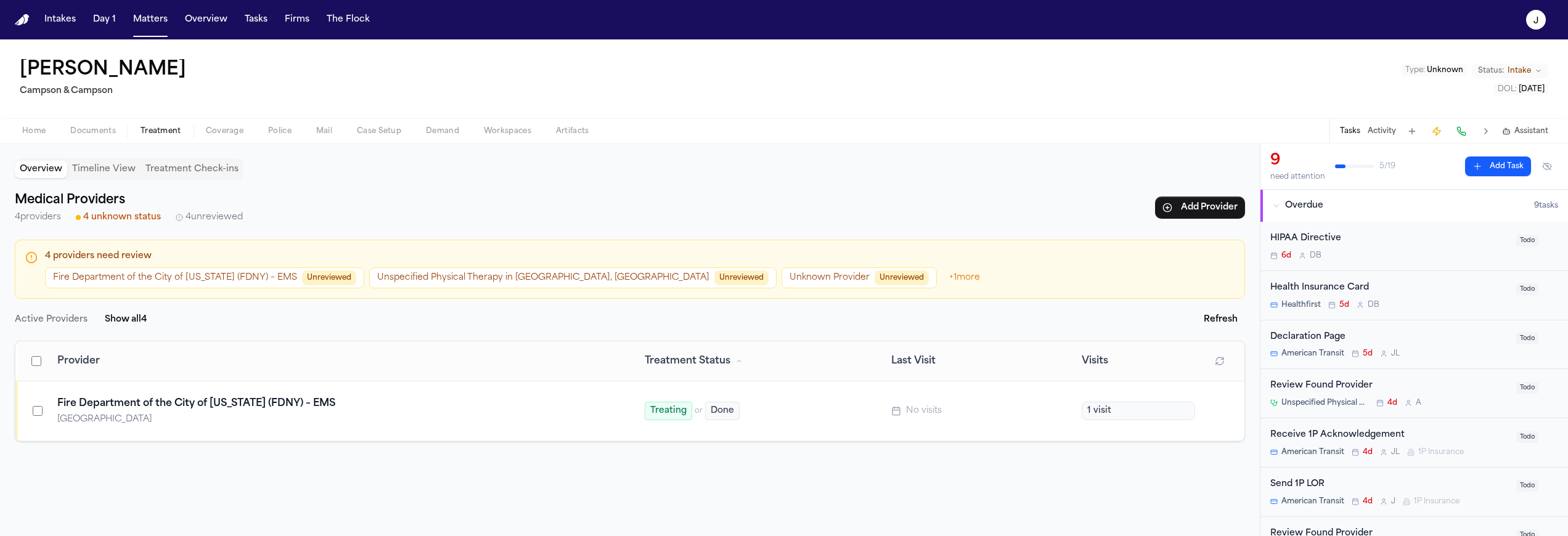
click at [38, 132] on span "Home" at bounding box center [34, 131] width 23 height 9
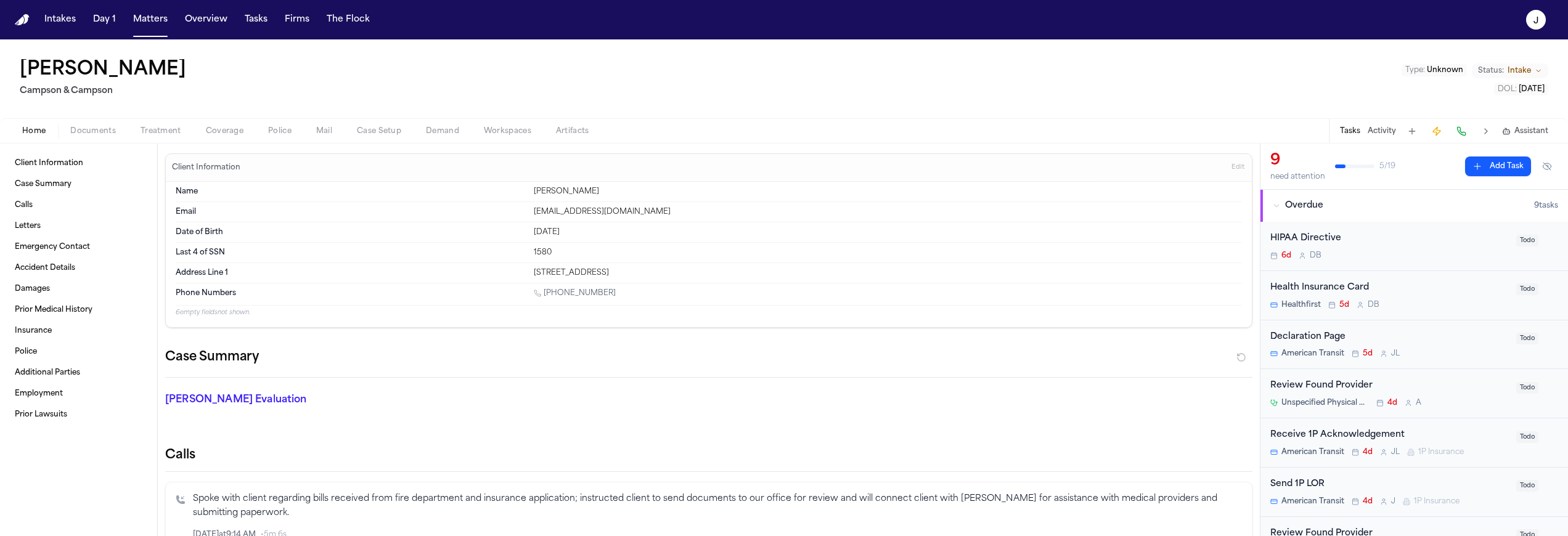
click at [96, 132] on span "Documents" at bounding box center [93, 131] width 46 height 9
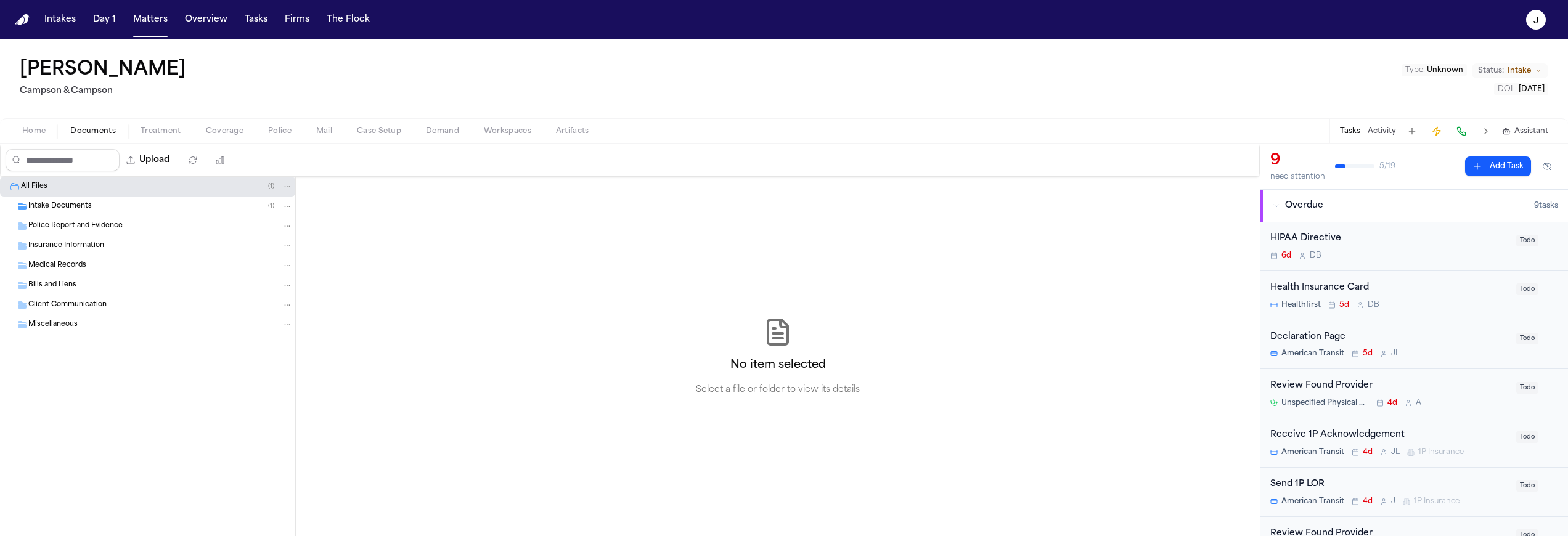
click at [59, 205] on span "Intake Documents" at bounding box center [60, 206] width 64 height 10
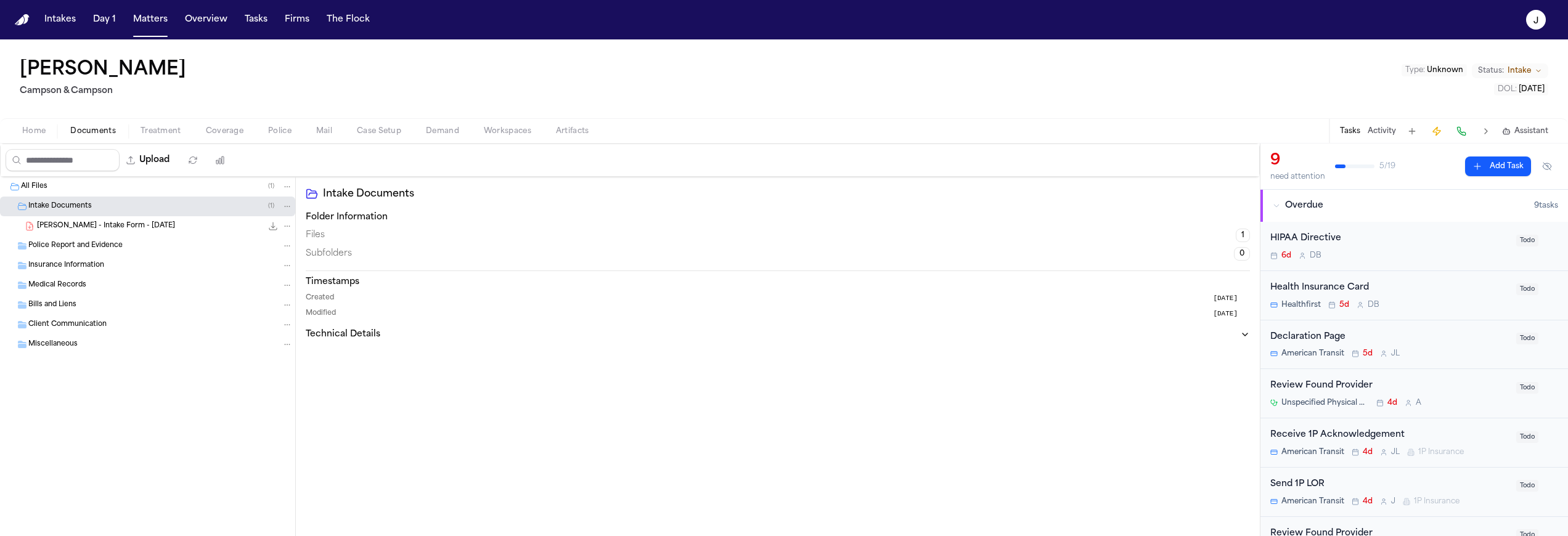
click at [70, 225] on span "M. Tavarez - Intake Form - 8.6.25" at bounding box center [106, 226] width 138 height 10
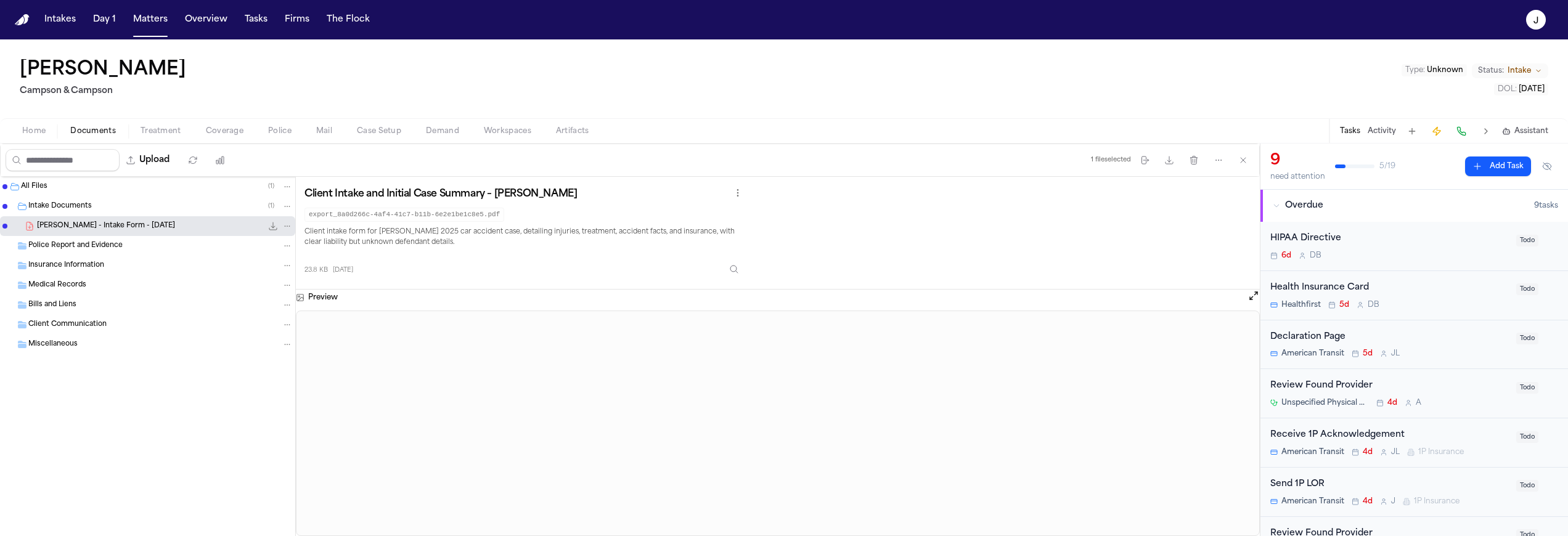
click at [34, 129] on span "Home" at bounding box center [34, 131] width 23 height 9
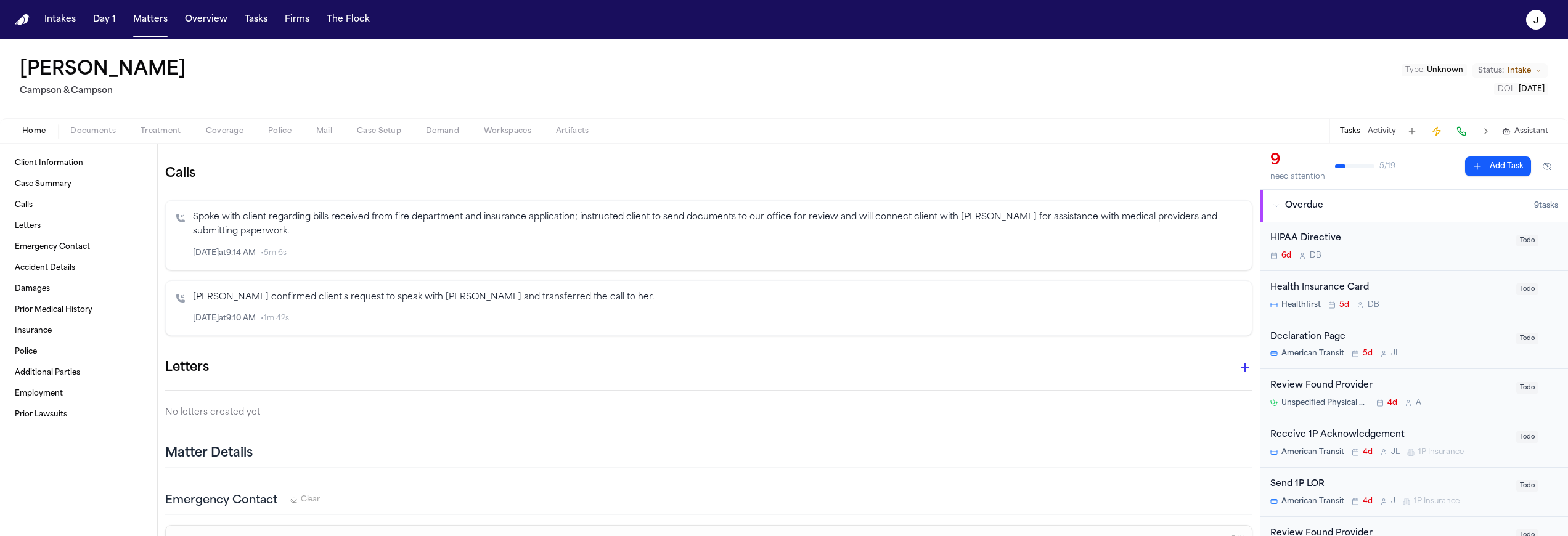
scroll to position [280, 0]
click at [100, 133] on span "Documents" at bounding box center [93, 131] width 46 height 9
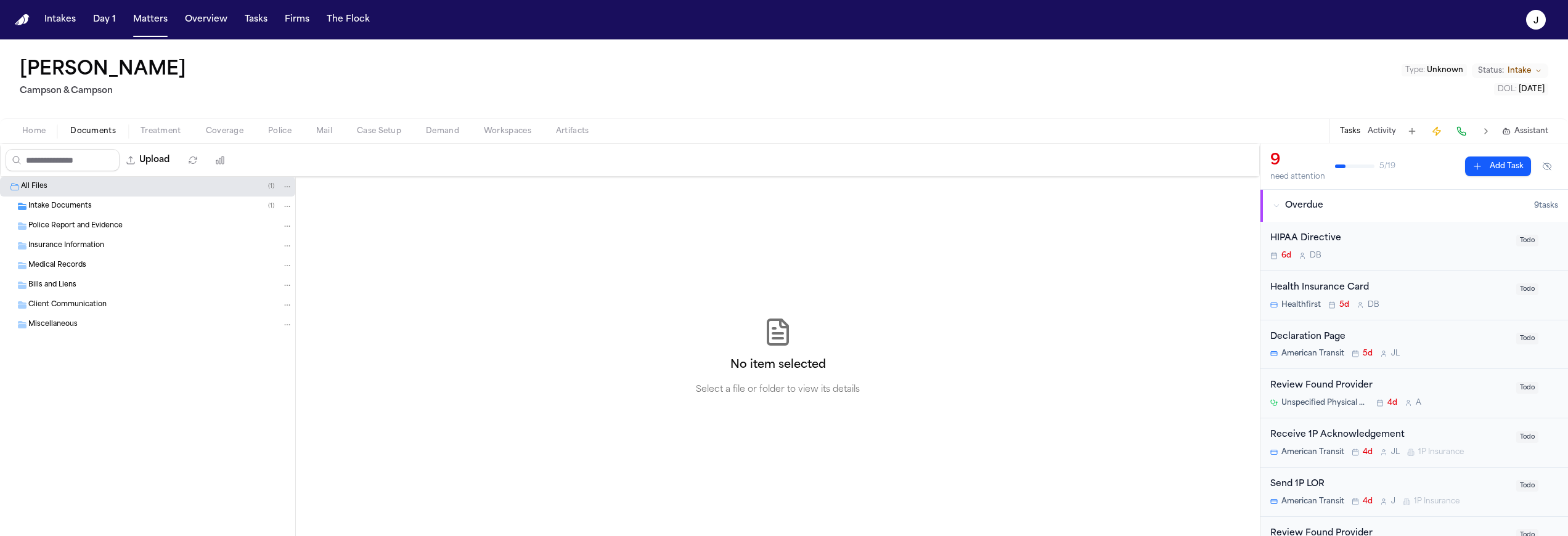
click at [166, 135] on span "Treatment" at bounding box center [160, 131] width 40 height 9
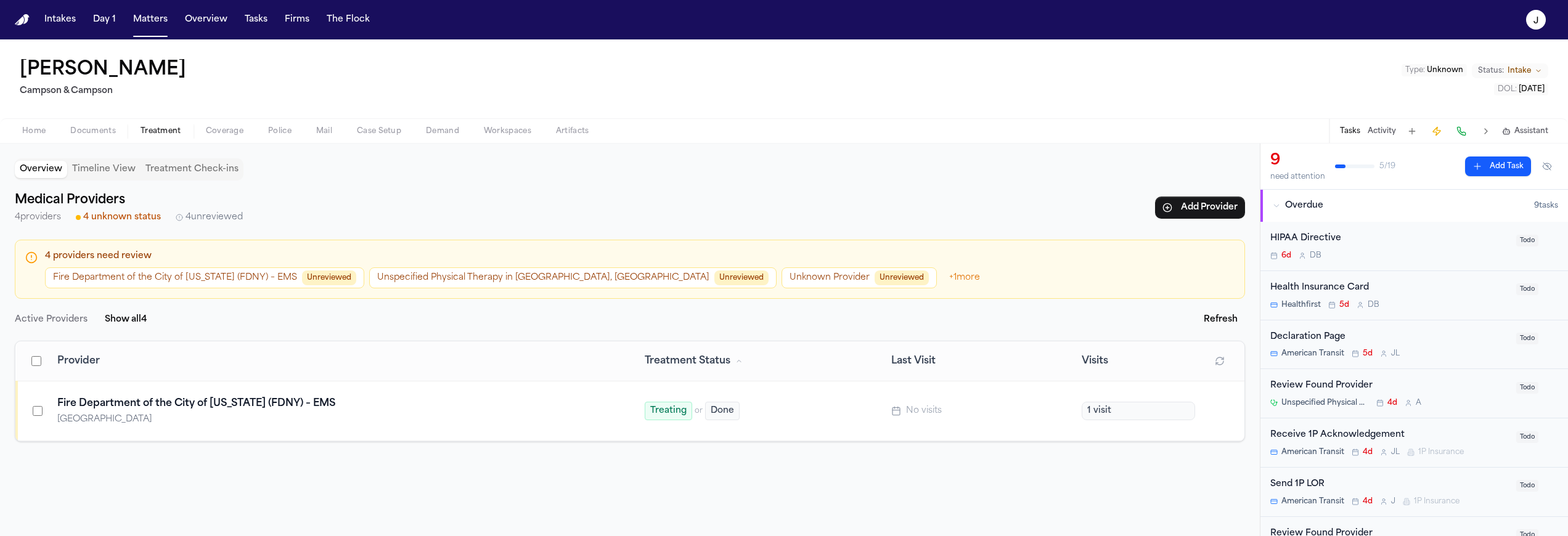
click at [38, 127] on span "Home" at bounding box center [34, 131] width 23 height 9
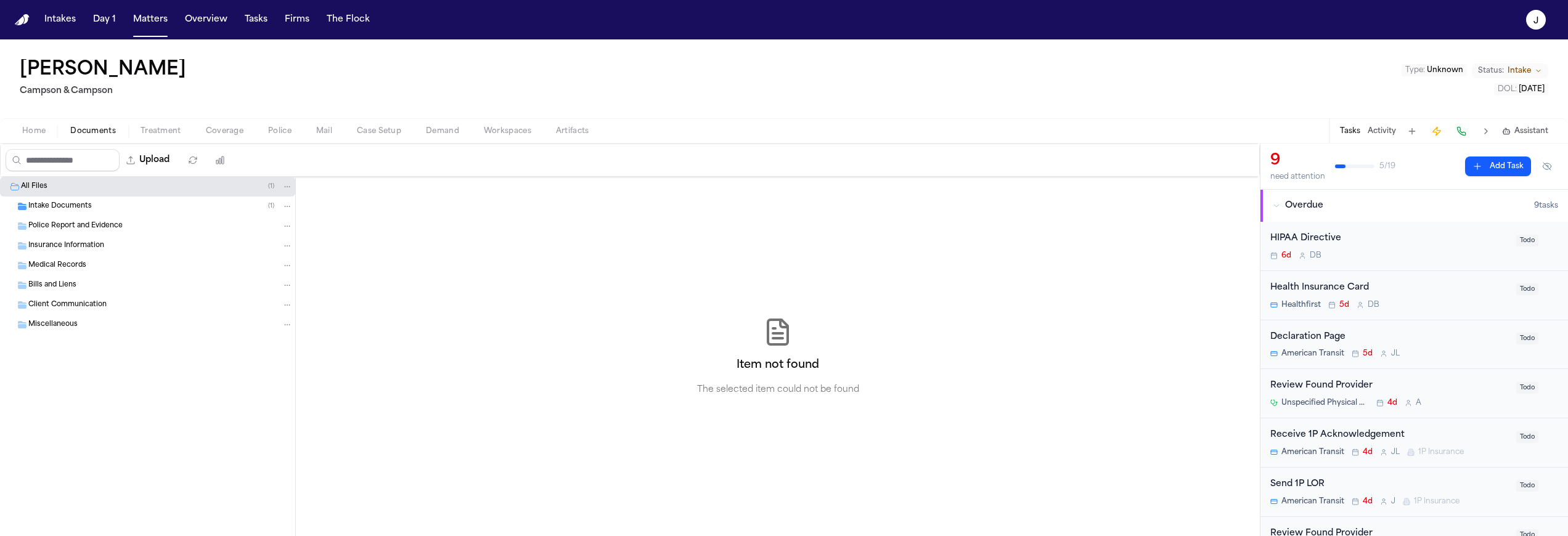
click at [99, 132] on span "Documents" at bounding box center [93, 131] width 46 height 9
click at [35, 128] on span "Home" at bounding box center [34, 131] width 23 height 9
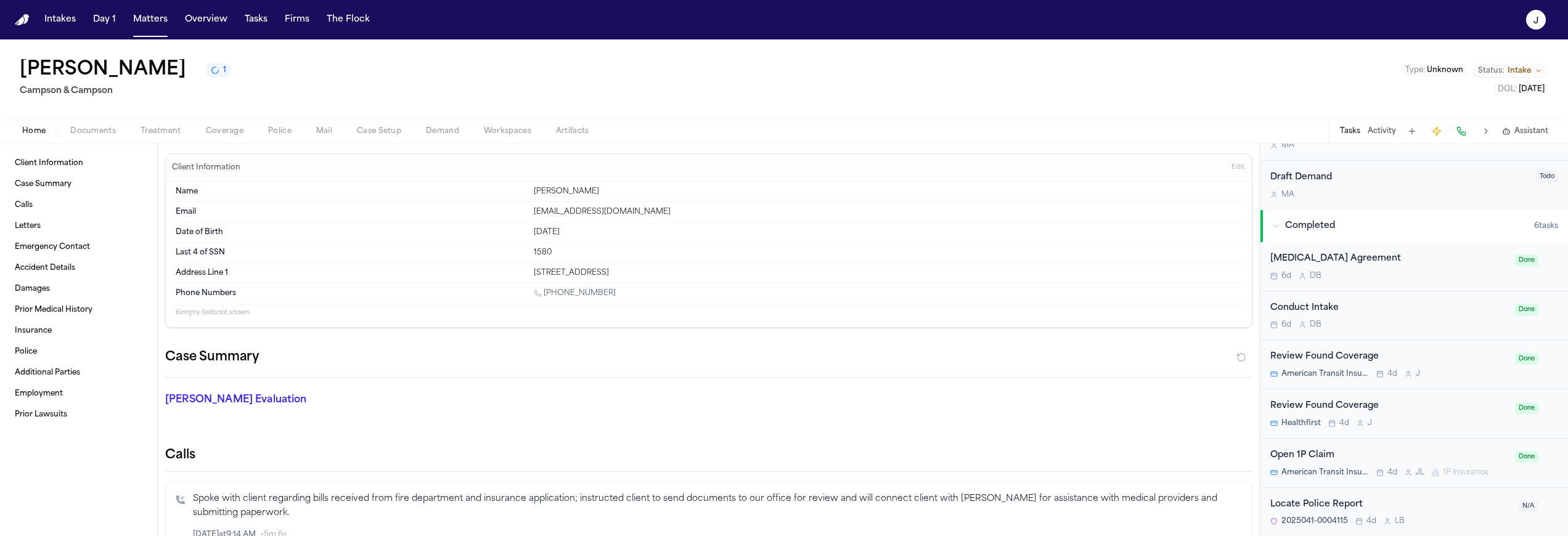
scroll to position [715, 0]
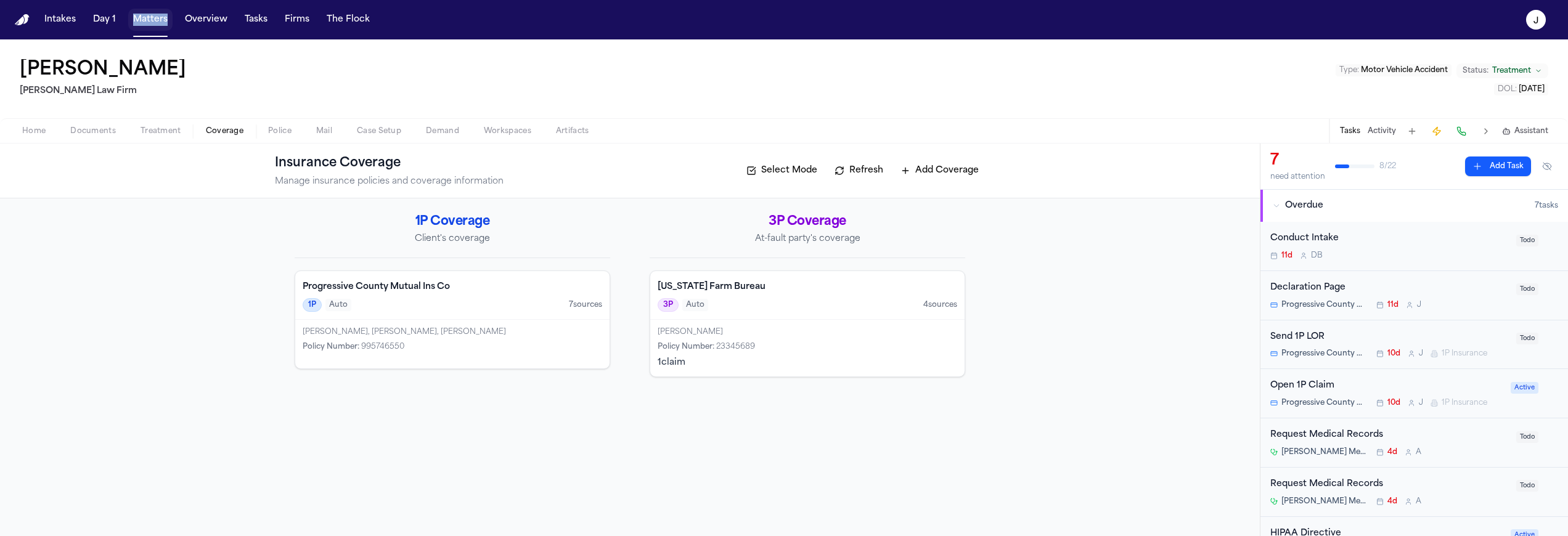
click at [155, 21] on button "Matters" at bounding box center [151, 20] width 45 height 22
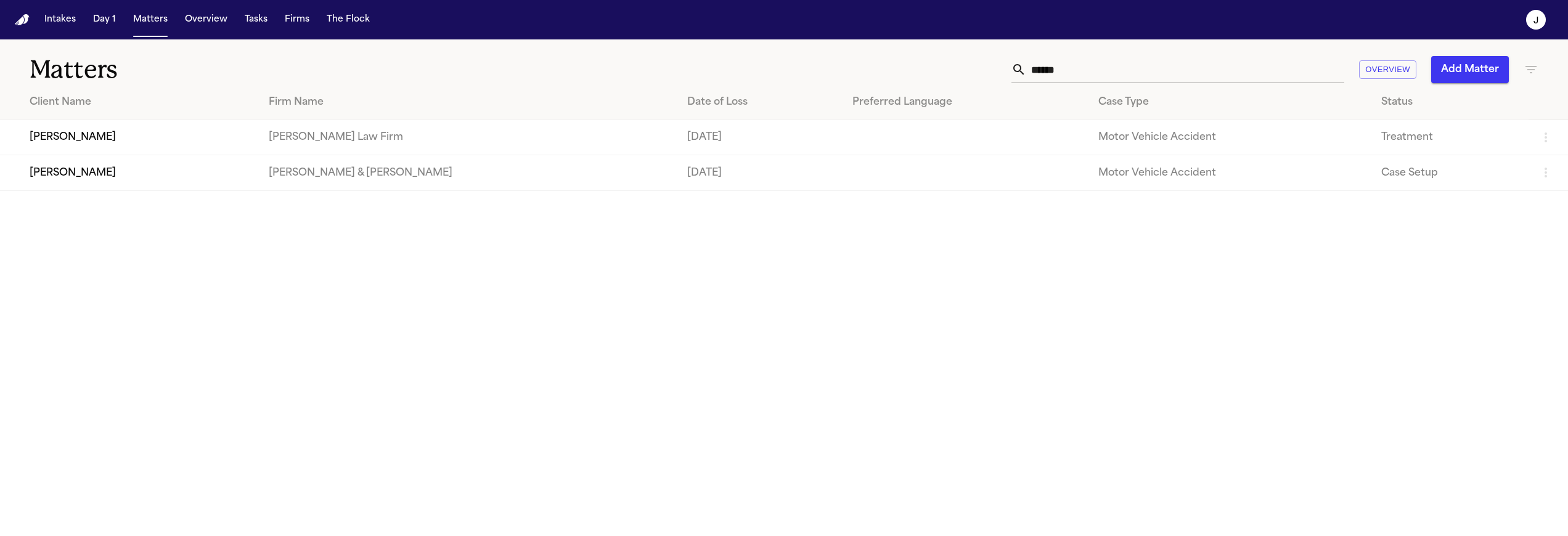
click at [1066, 69] on input "******" at bounding box center [1186, 70] width 318 height 28
click at [1056, 71] on input "*" at bounding box center [1186, 70] width 318 height 28
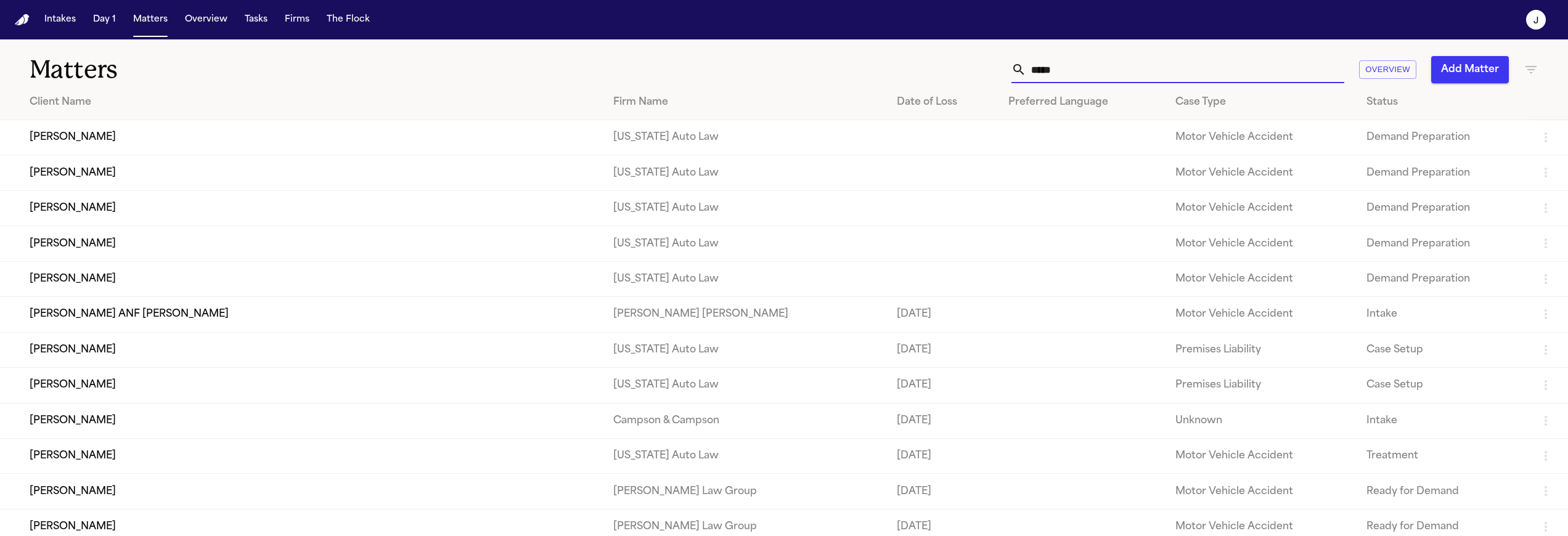
type input "******"
